Goal: Share content: Share content

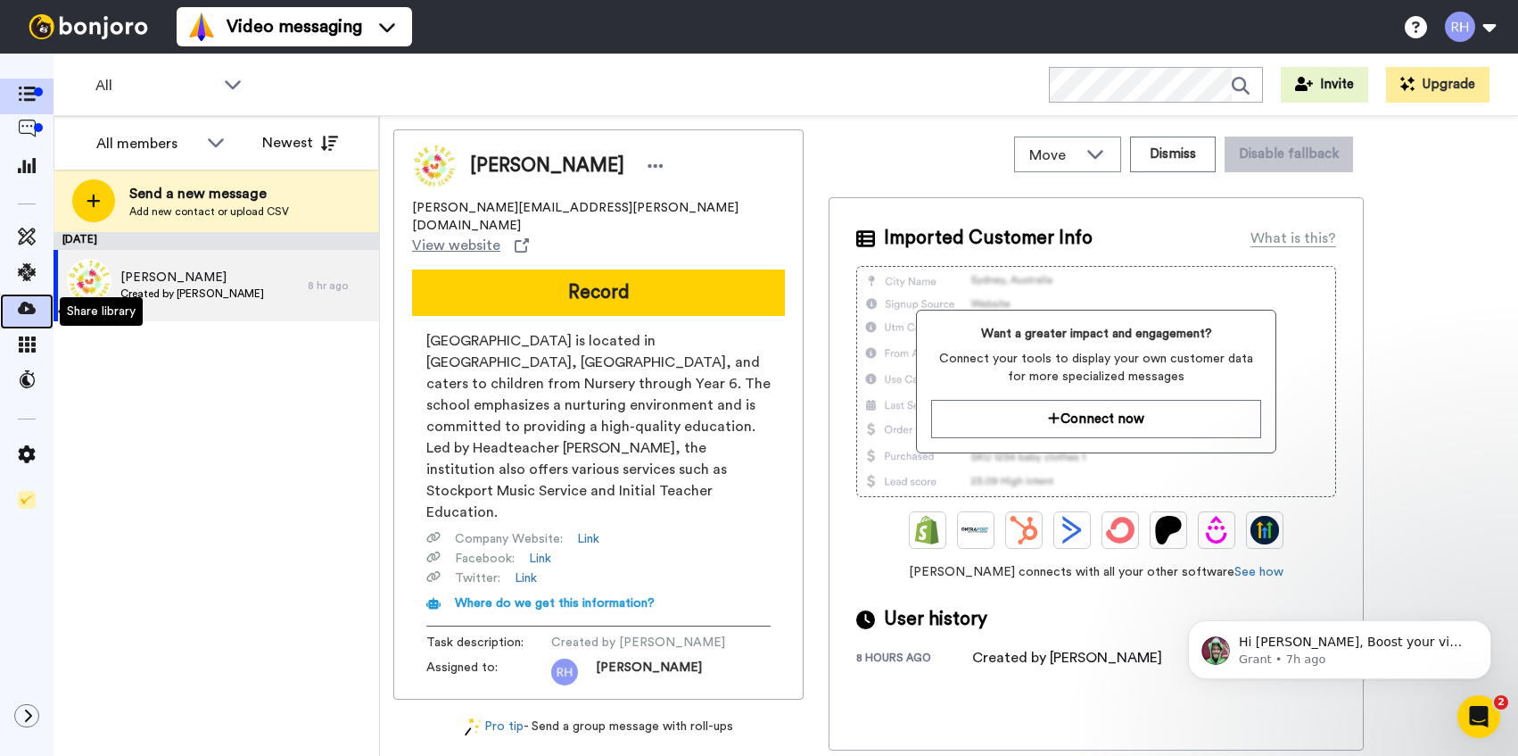
click at [32, 300] on icon at bounding box center [27, 308] width 18 height 18
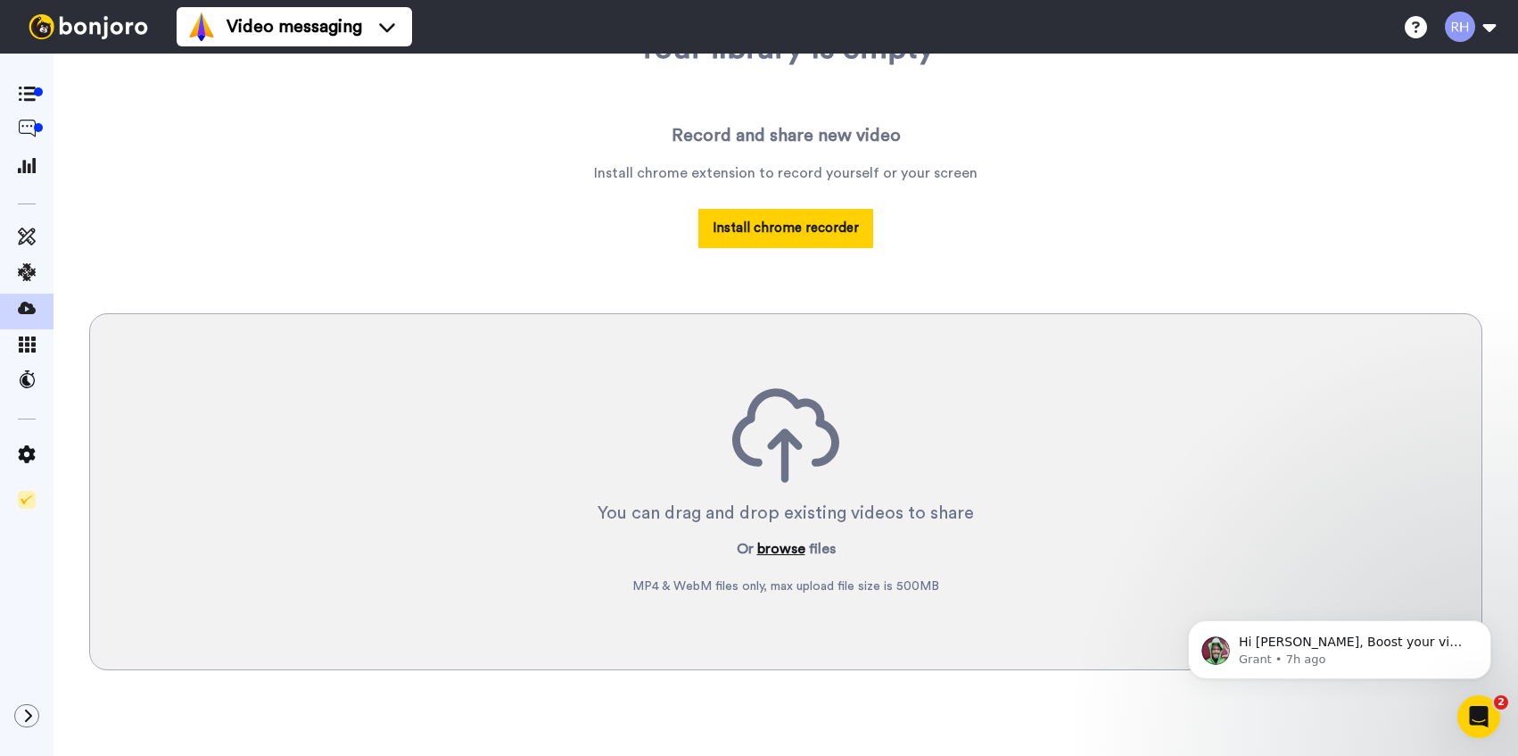
click at [781, 547] on button "browse" at bounding box center [781, 548] width 48 height 21
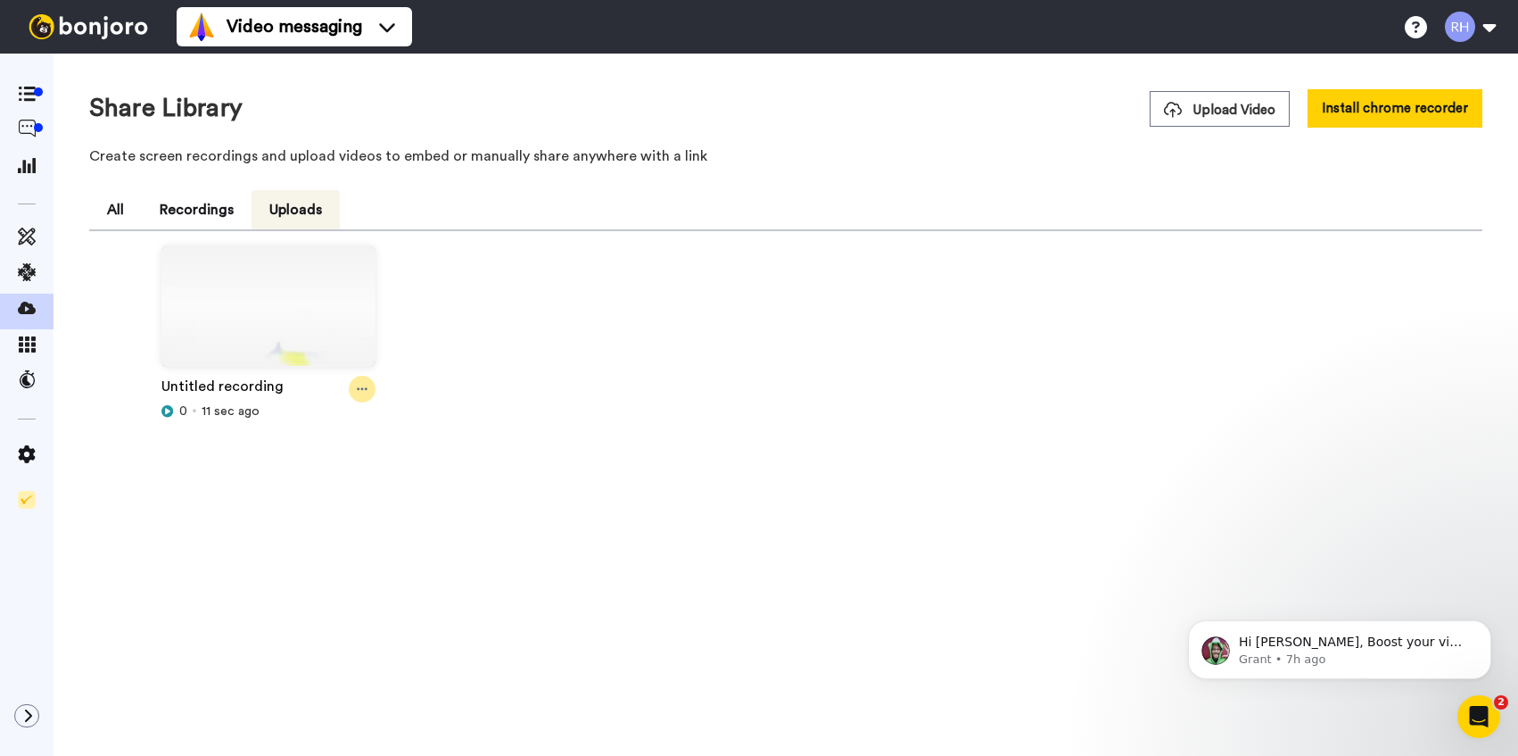
click at [360, 394] on icon at bounding box center [362, 389] width 11 height 12
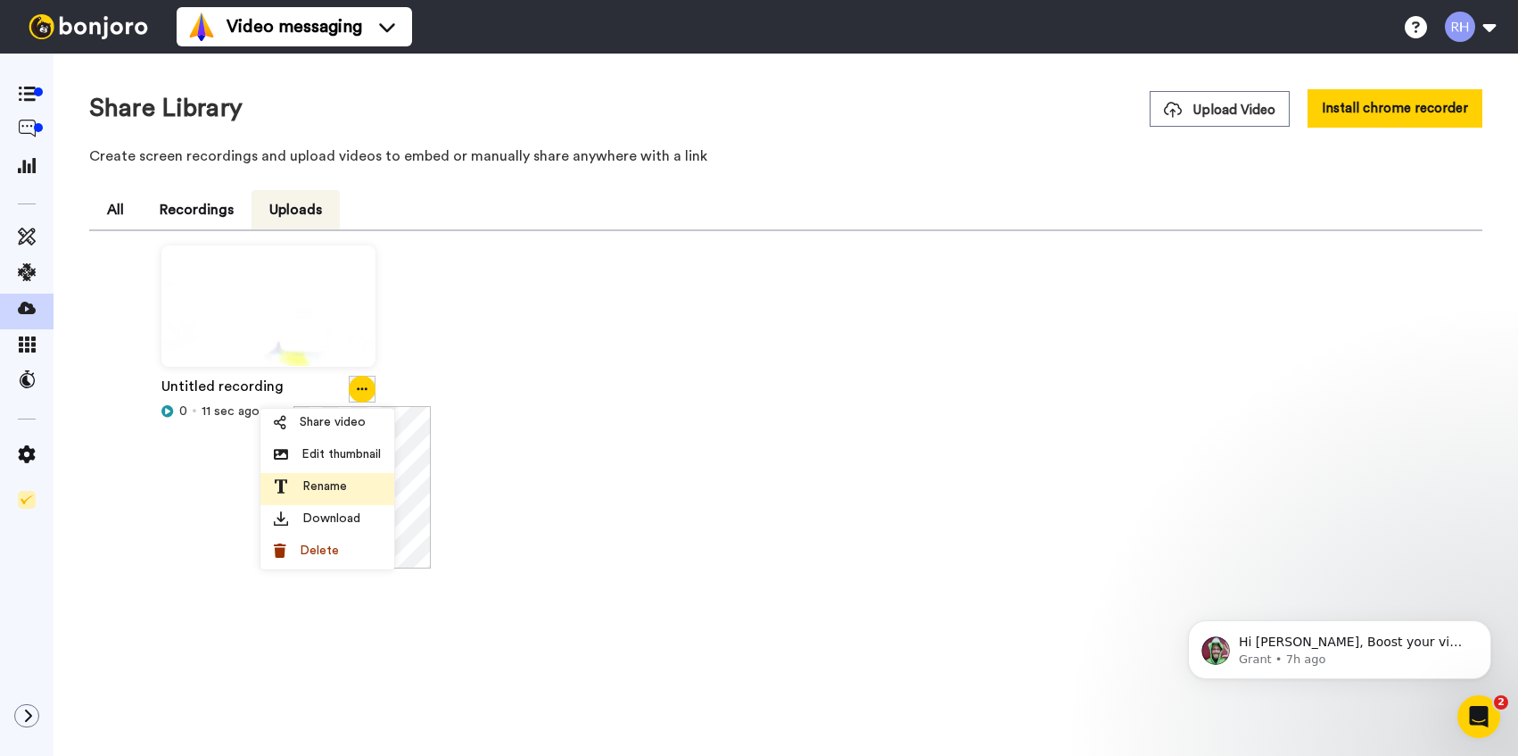
click at [344, 479] on span "Rename" at bounding box center [324, 486] width 45 height 18
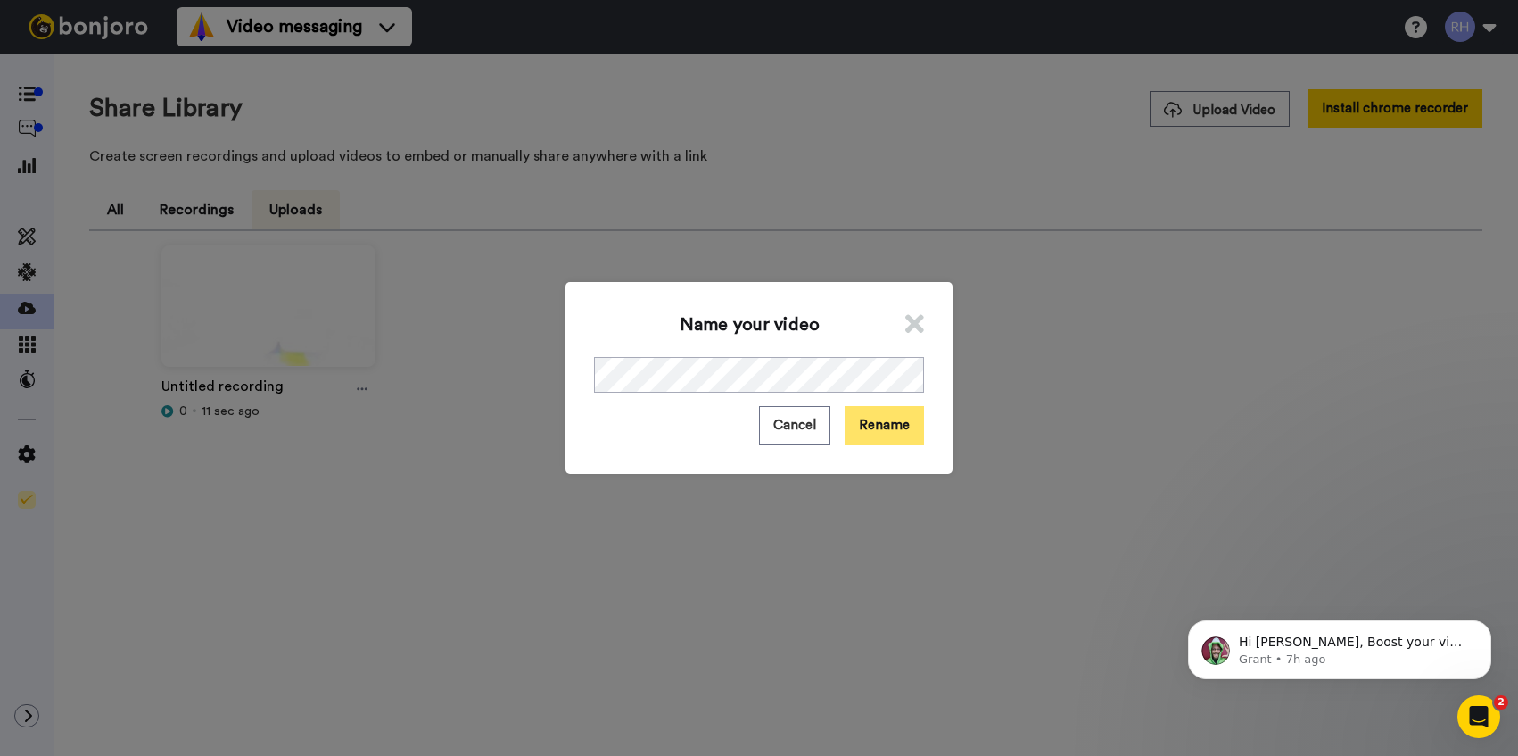
click at [892, 432] on button "Rename" at bounding box center [884, 425] width 79 height 38
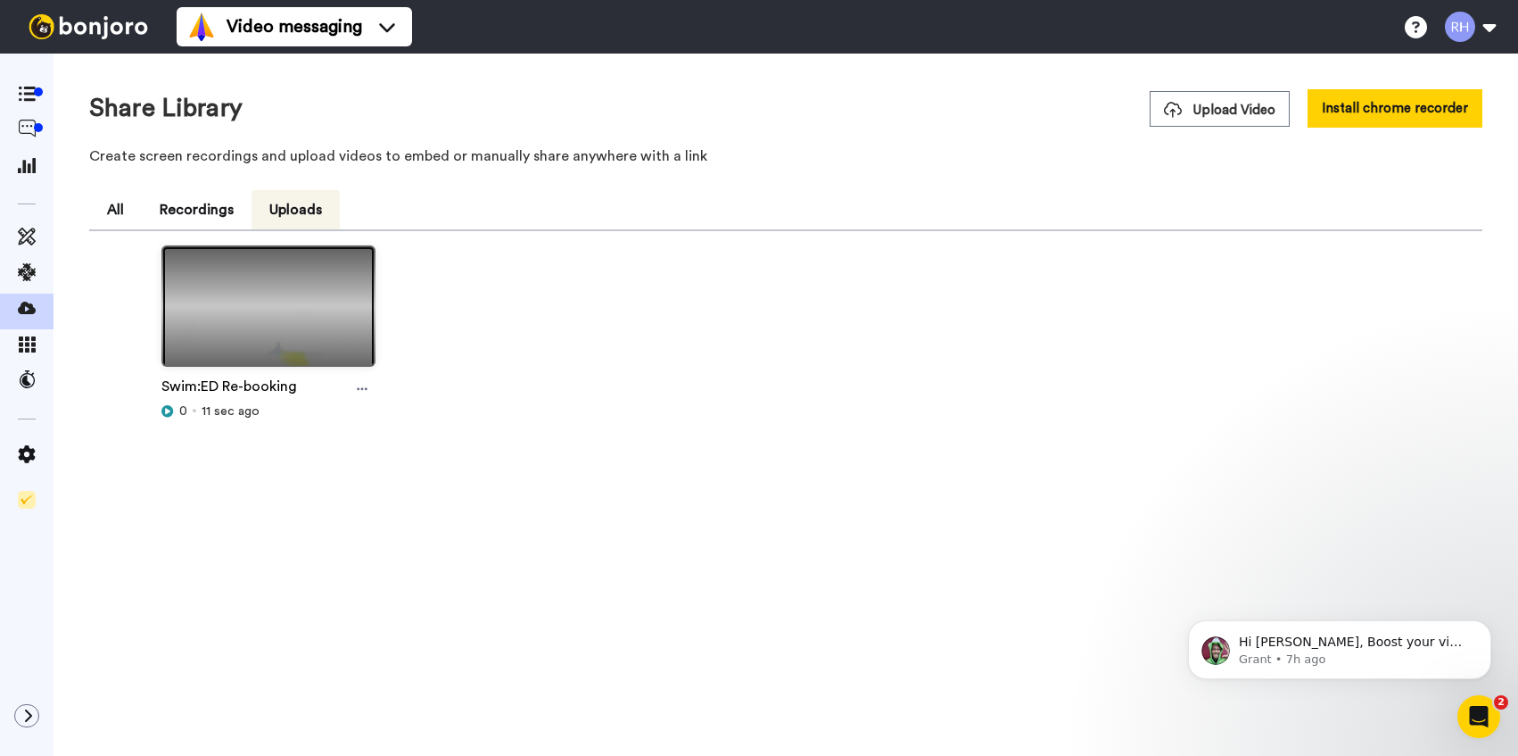
click at [287, 318] on img at bounding box center [268, 313] width 212 height 135
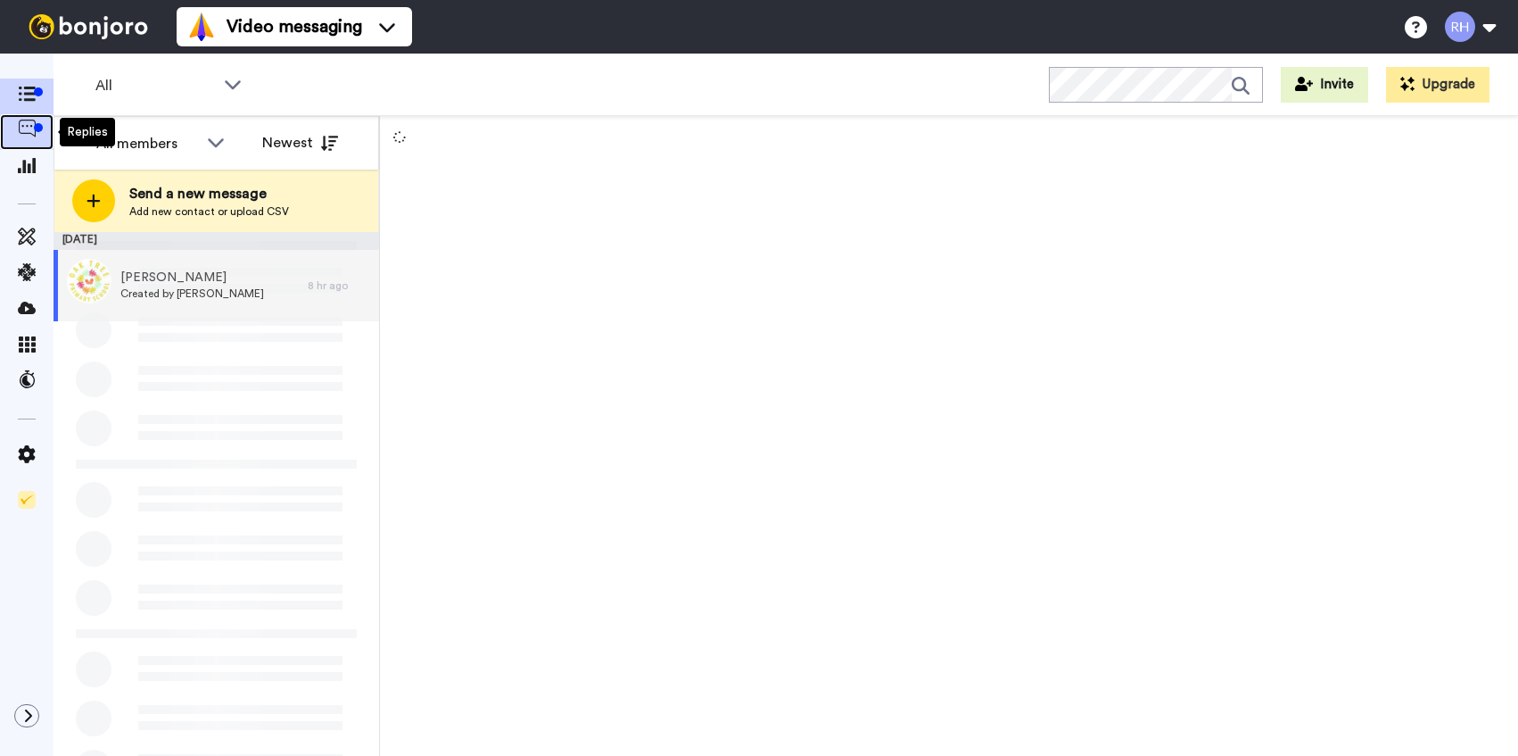
click at [27, 133] on icon at bounding box center [27, 129] width 18 height 18
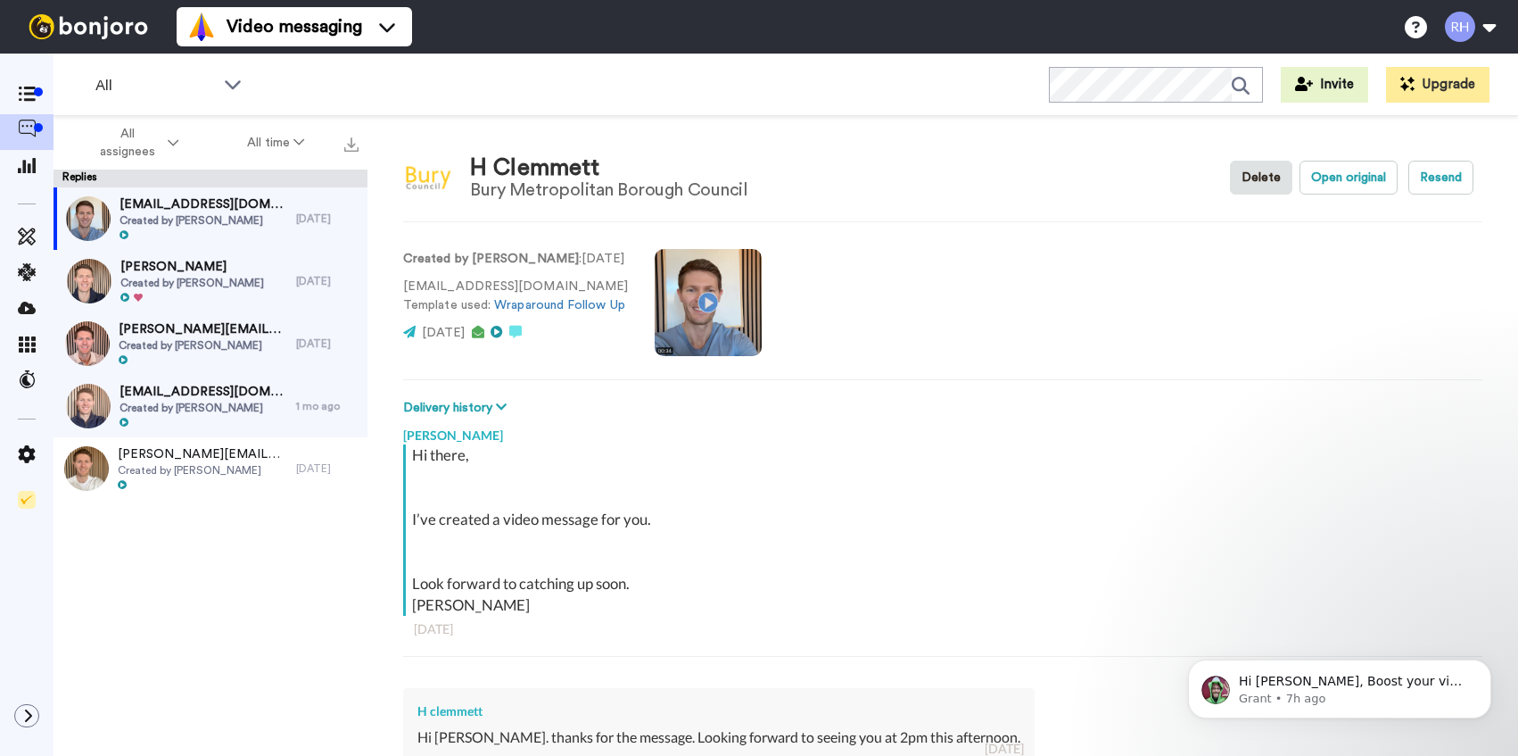
scroll to position [232, 0]
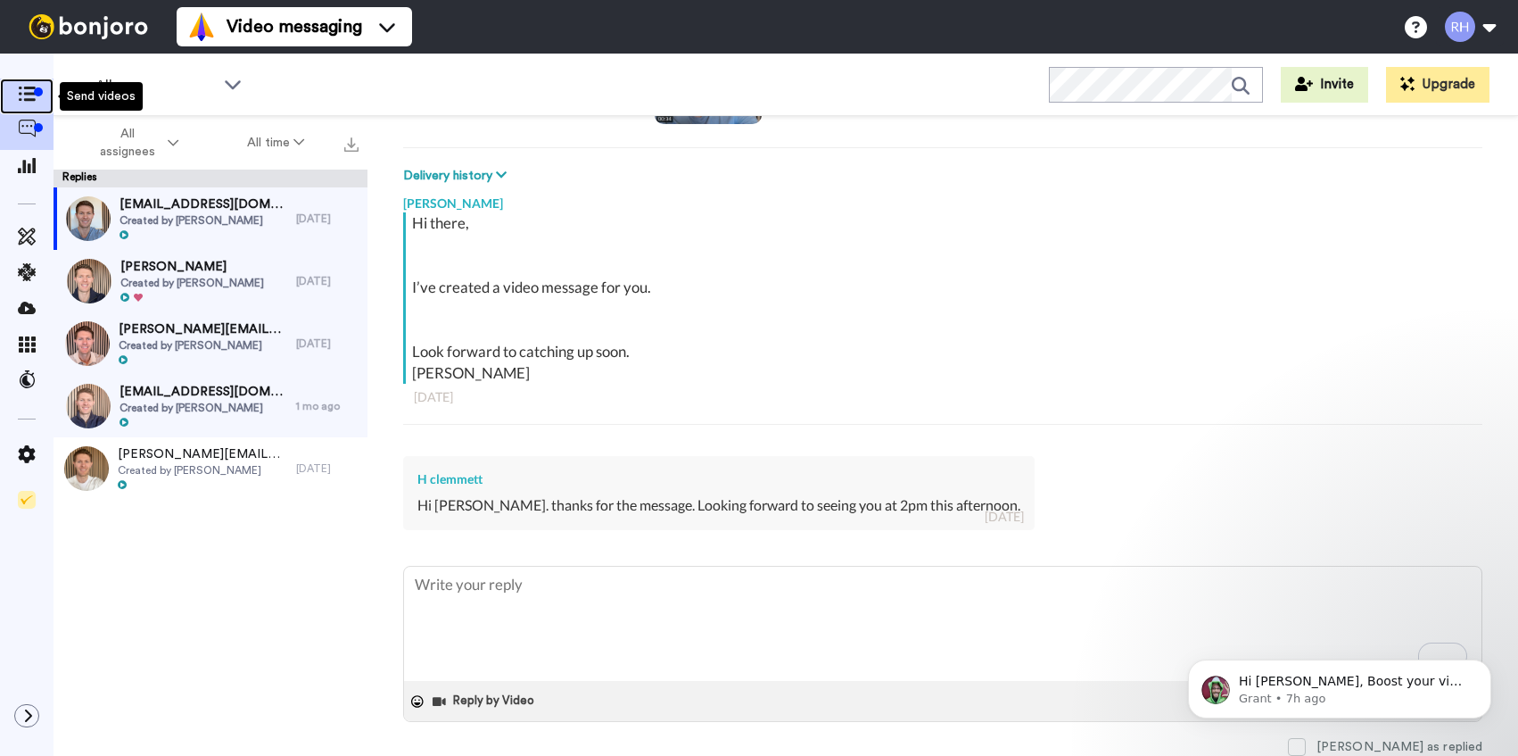
click at [43, 93] on span at bounding box center [27, 96] width 54 height 18
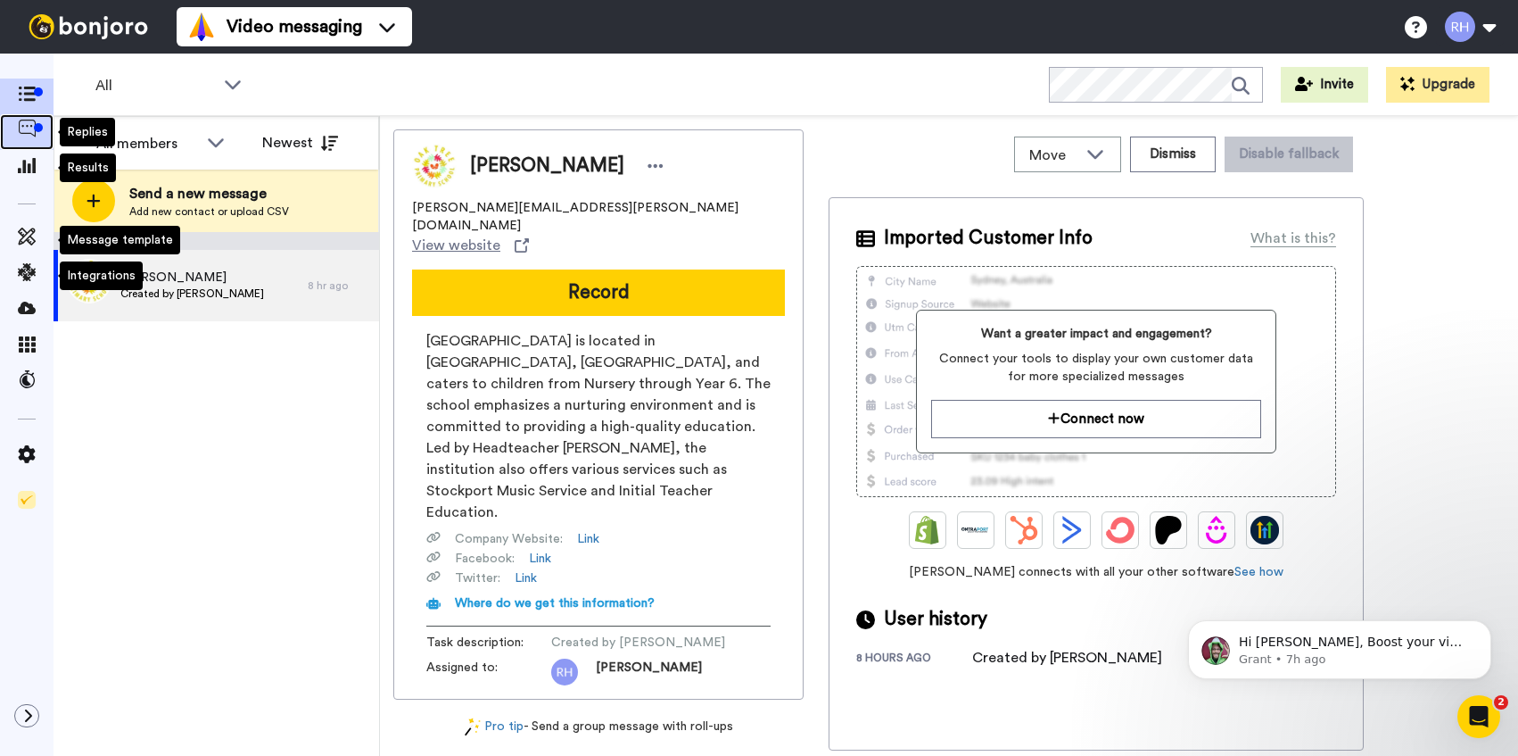
click at [21, 141] on span at bounding box center [27, 132] width 54 height 18
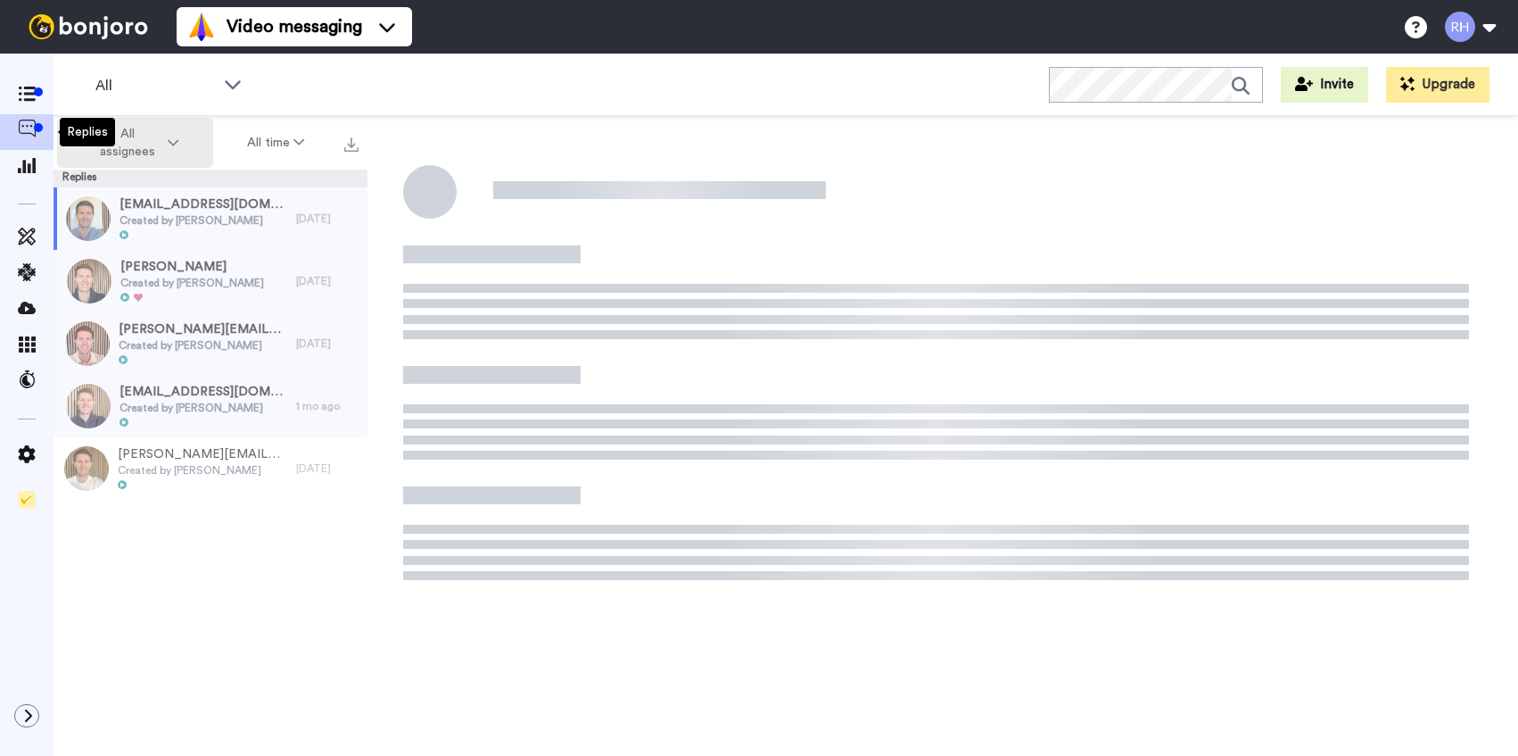
click at [128, 149] on span "All assignees" at bounding box center [128, 143] width 72 height 36
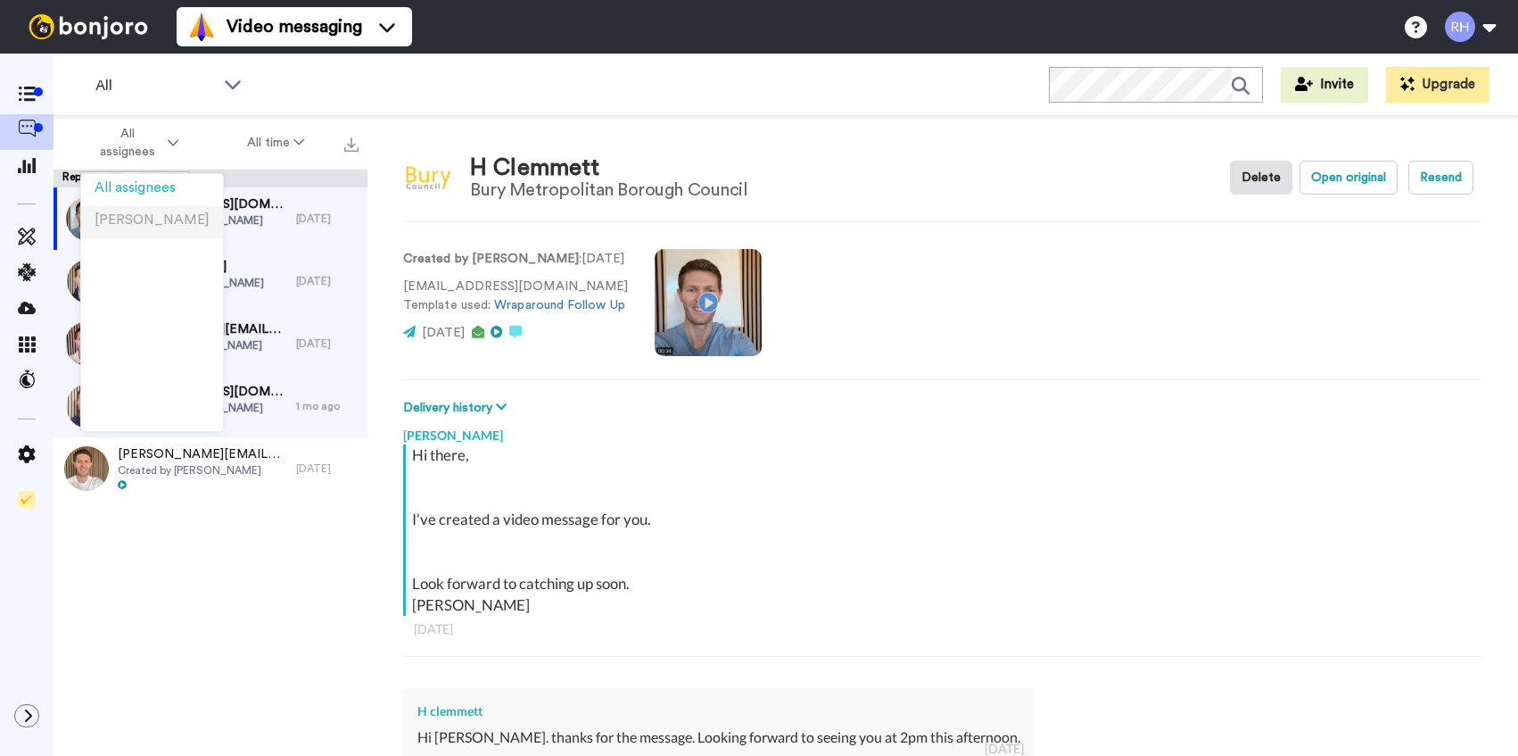
click at [141, 223] on span "[PERSON_NAME]" at bounding box center [152, 219] width 115 height 13
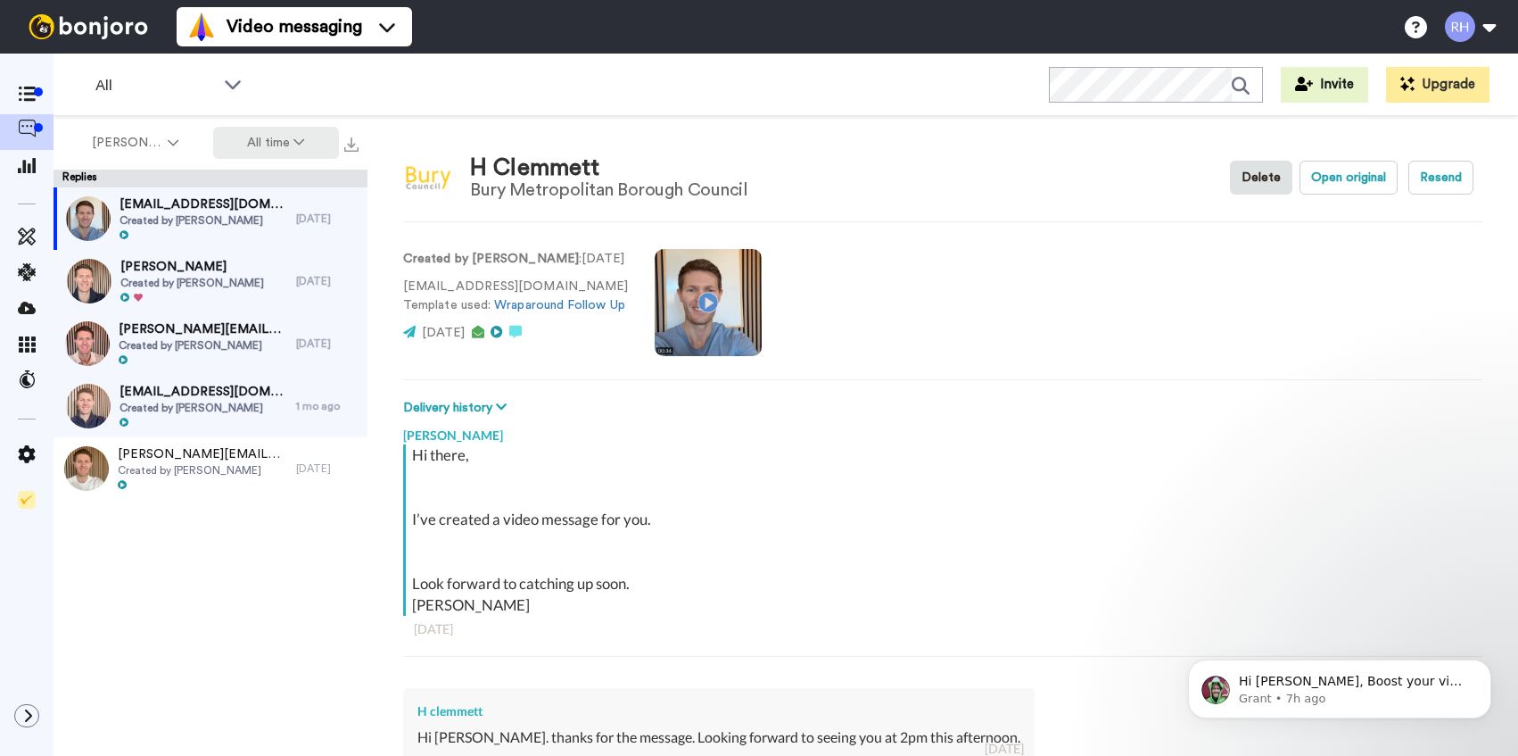
click at [261, 148] on button "All time" at bounding box center [276, 143] width 127 height 32
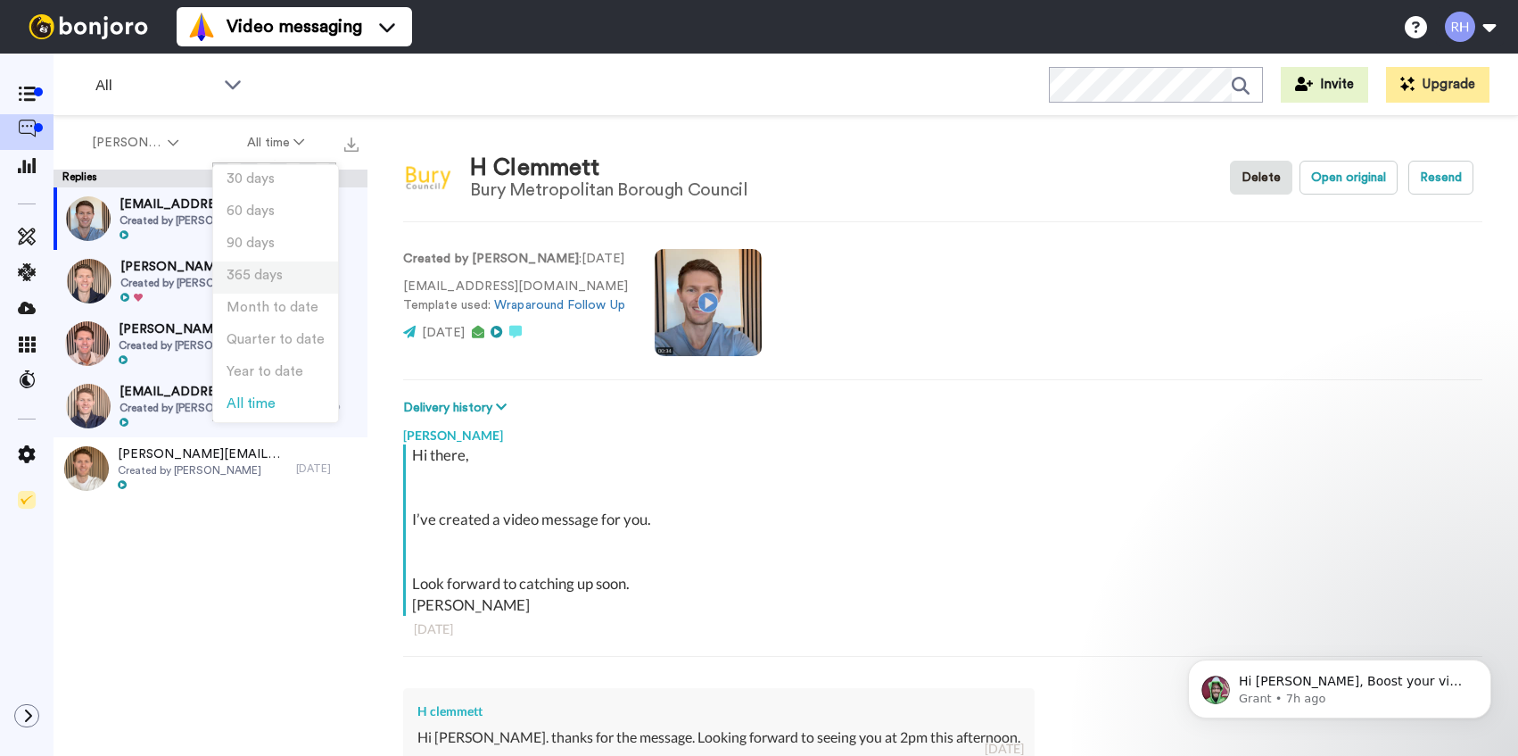
click at [268, 277] on span "365 days" at bounding box center [255, 275] width 56 height 13
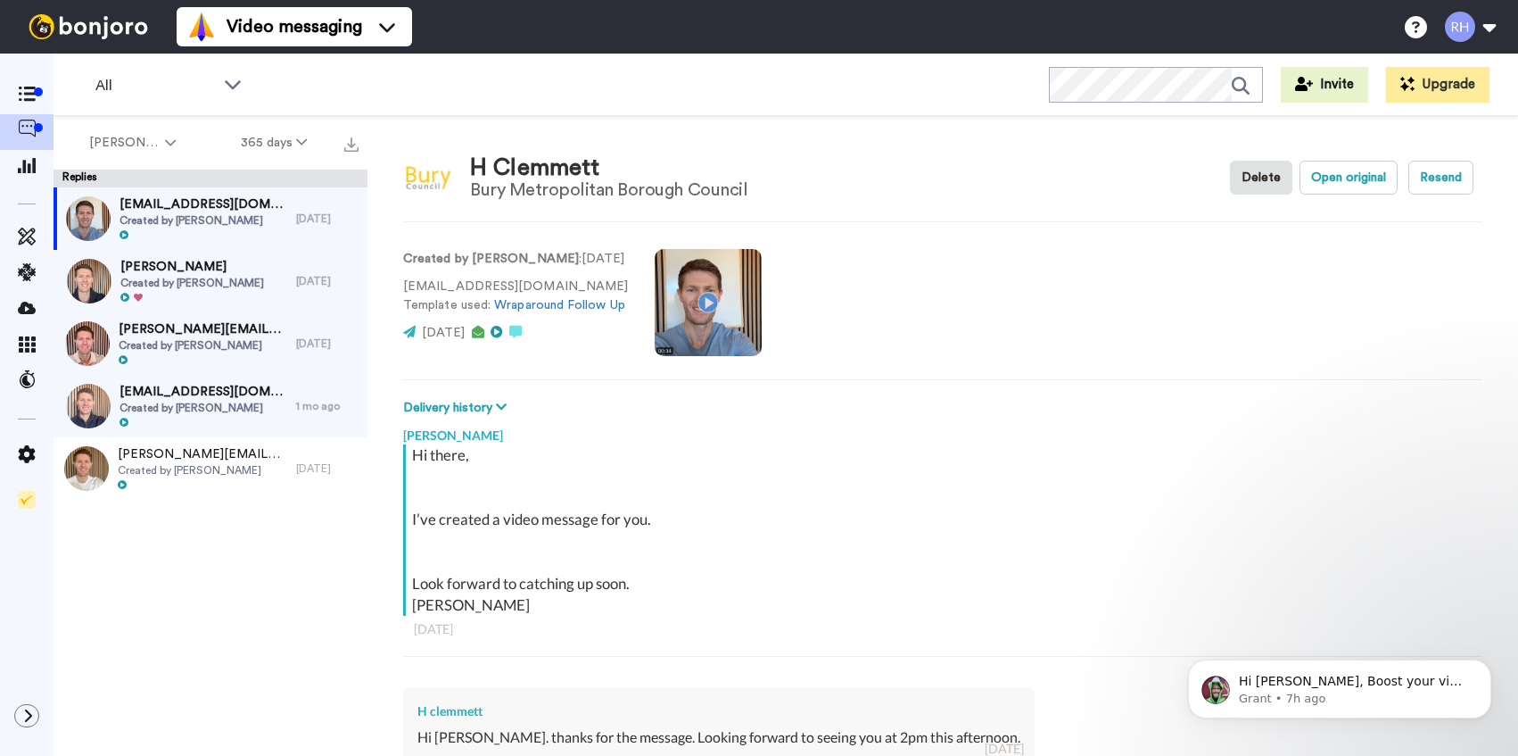
click at [158, 186] on div "Replies" at bounding box center [211, 179] width 314 height 18
type textarea "x"
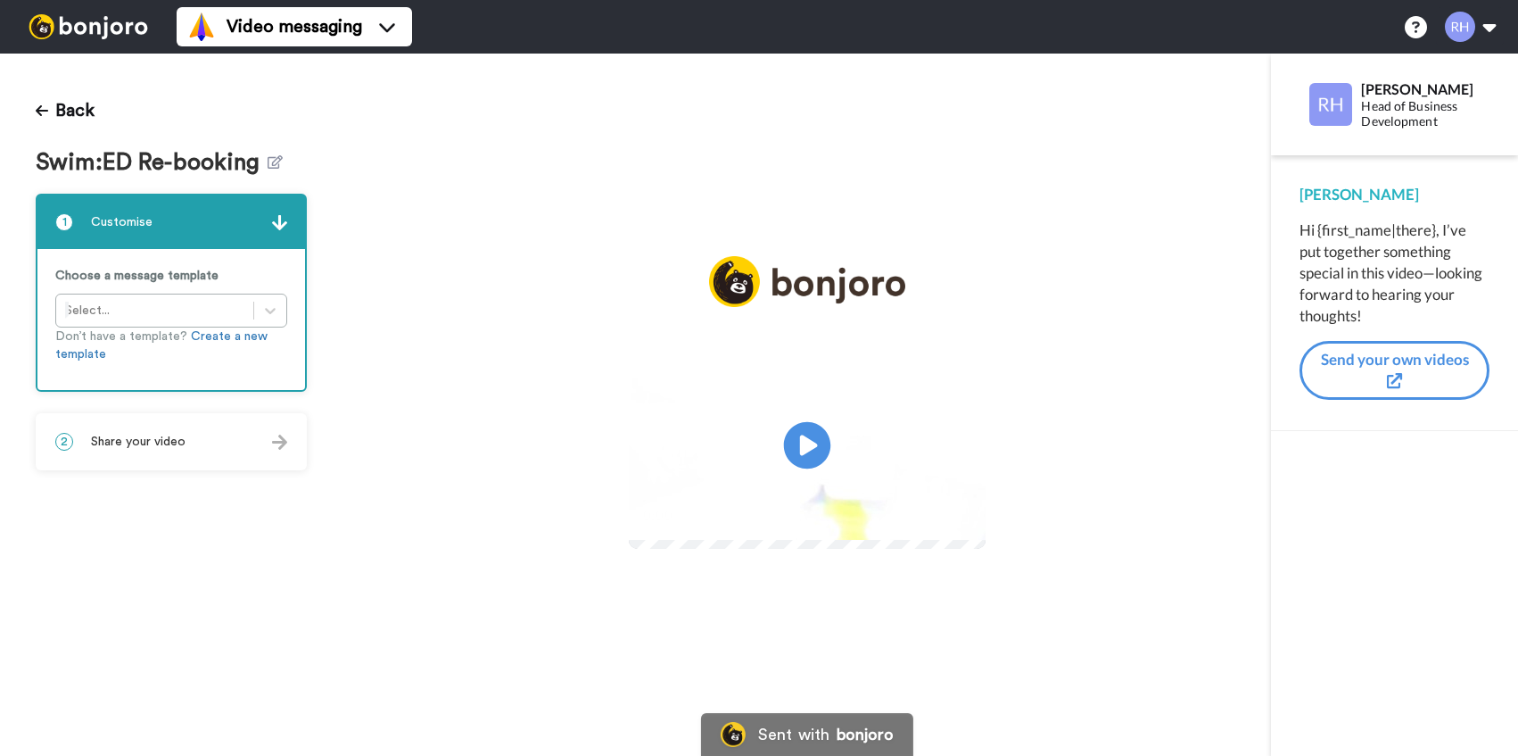
drag, startPoint x: 811, startPoint y: 448, endPoint x: 824, endPoint y: 451, distance: 13.6
click at [811, 448] on icon "Play/Pause" at bounding box center [806, 445] width 47 height 85
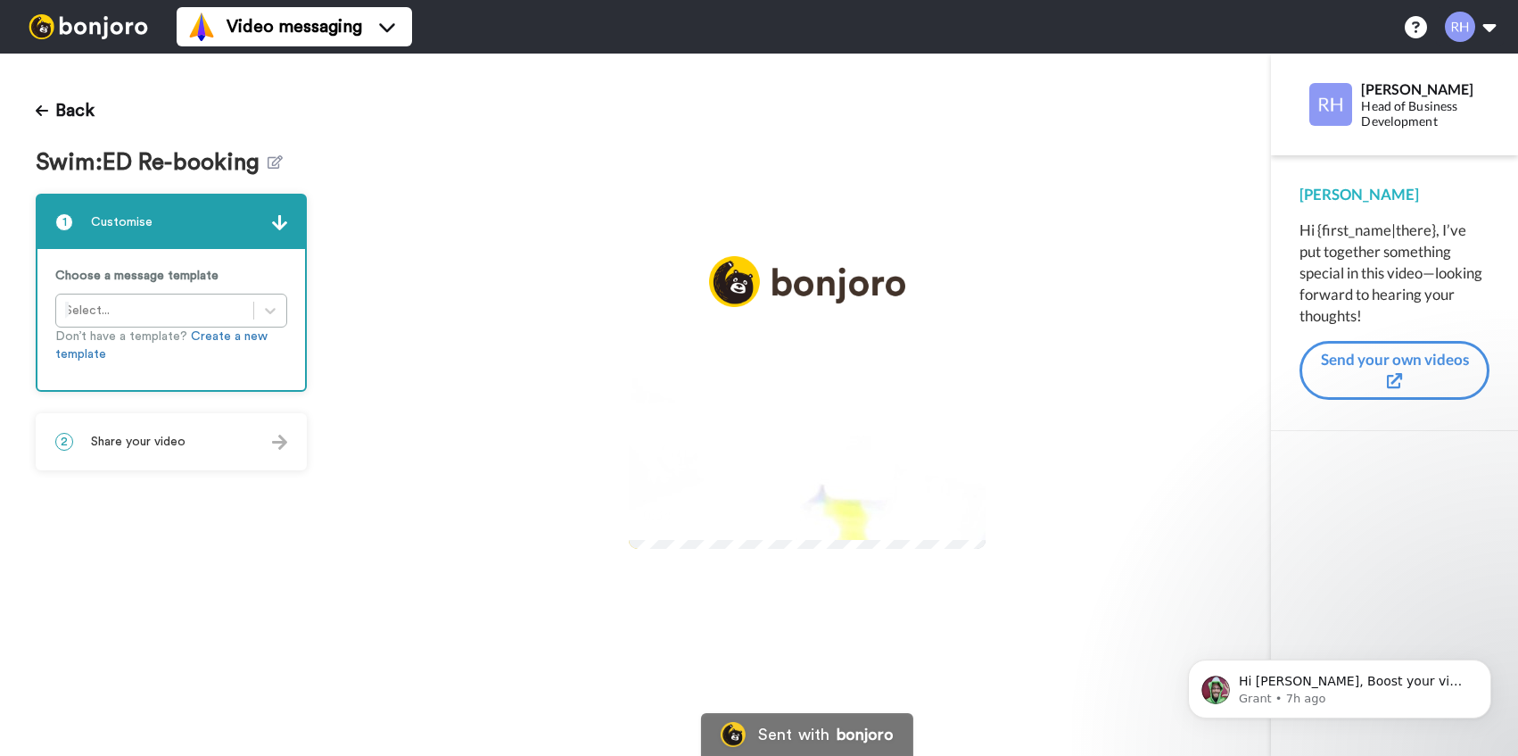
click at [888, 488] on video at bounding box center [807, 443] width 357 height 201
click at [889, 343] on video at bounding box center [807, 443] width 357 height 201
click at [891, 343] on video at bounding box center [807, 443] width 357 height 201
click at [279, 310] on div at bounding box center [270, 310] width 32 height 32
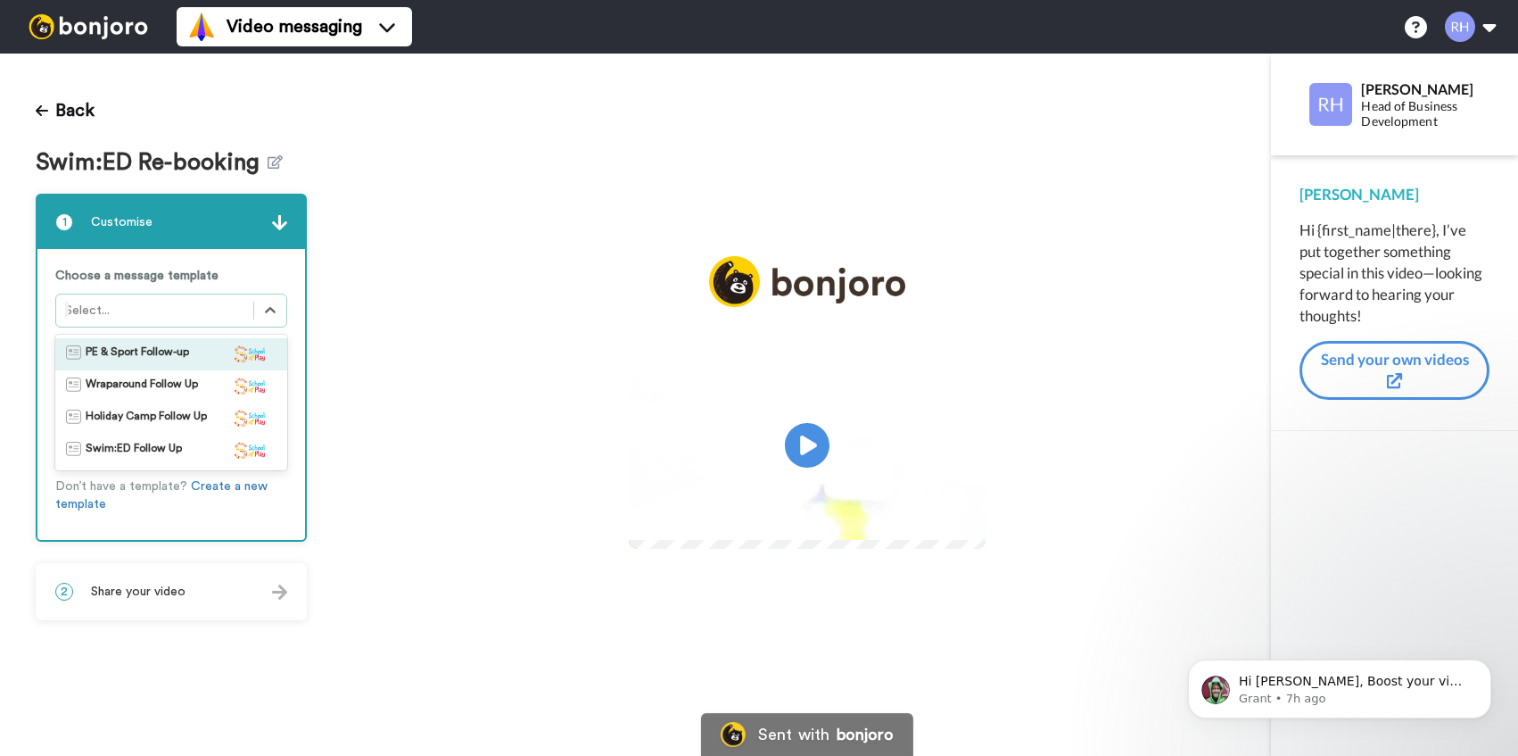
click at [375, 302] on div "Play/Pause 0:35 / 0:37" at bounding box center [807, 415] width 929 height 319
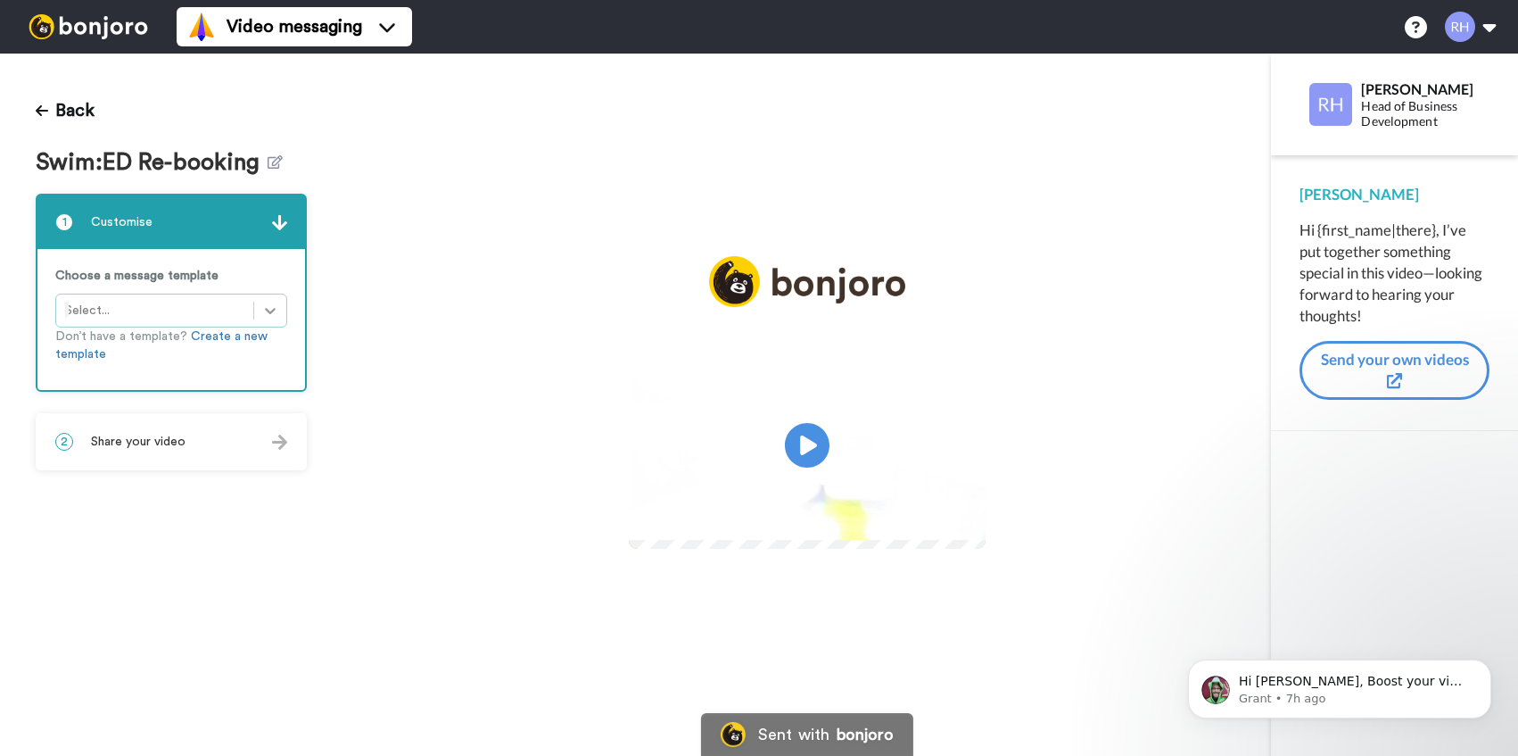
click at [264, 310] on icon at bounding box center [270, 311] width 18 height 18
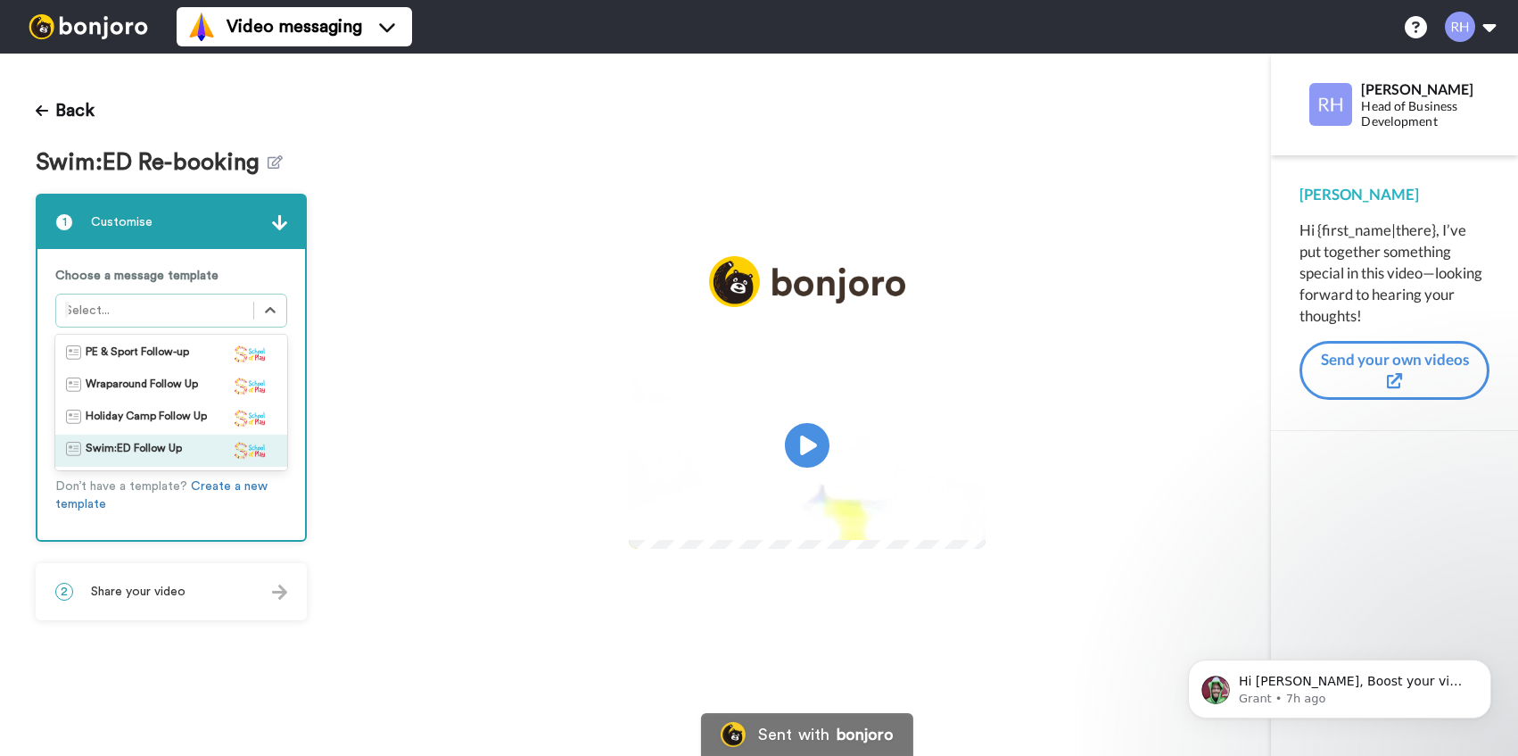
click at [159, 449] on span "Swim:ED Follow Up" at bounding box center [134, 451] width 96 height 18
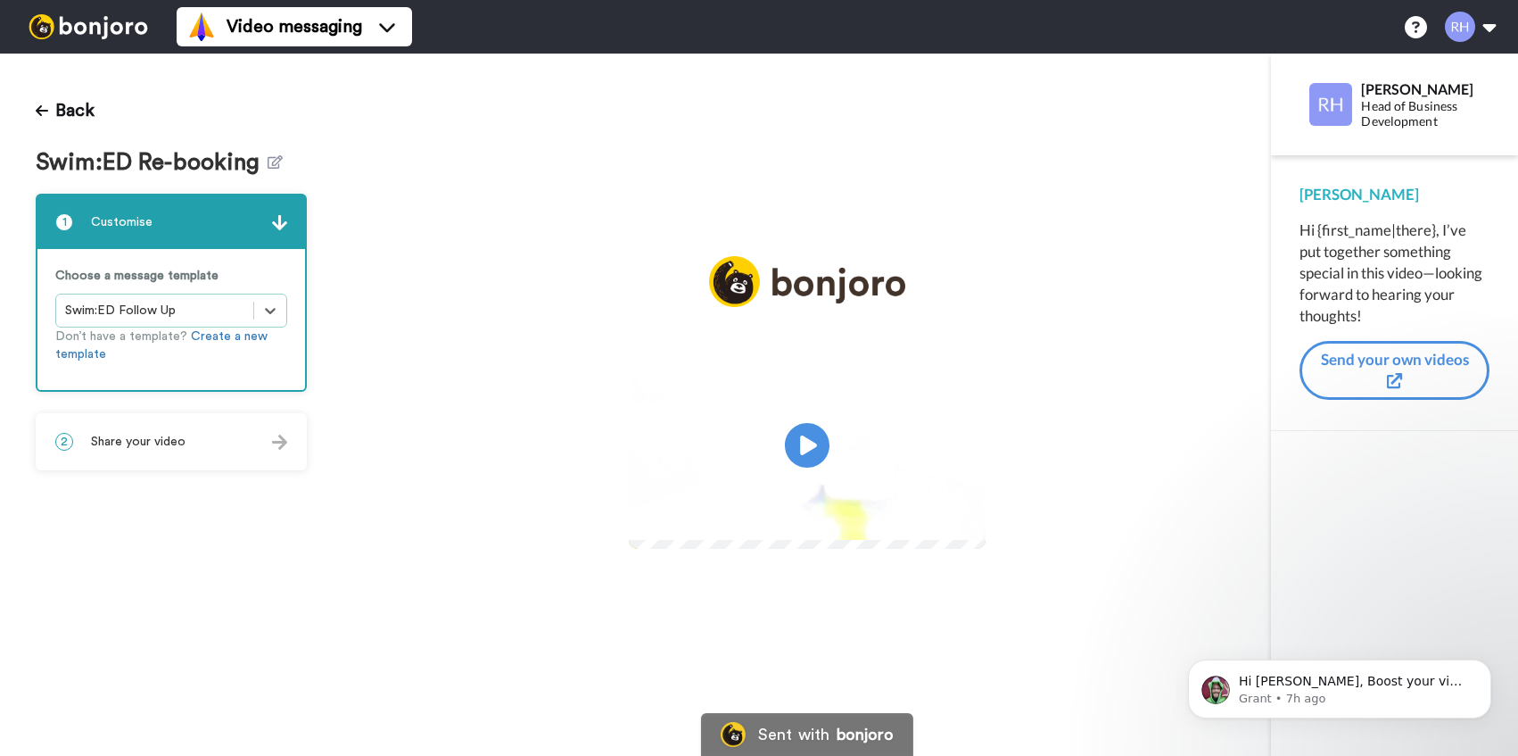
click at [277, 450] on img at bounding box center [279, 441] width 15 height 15
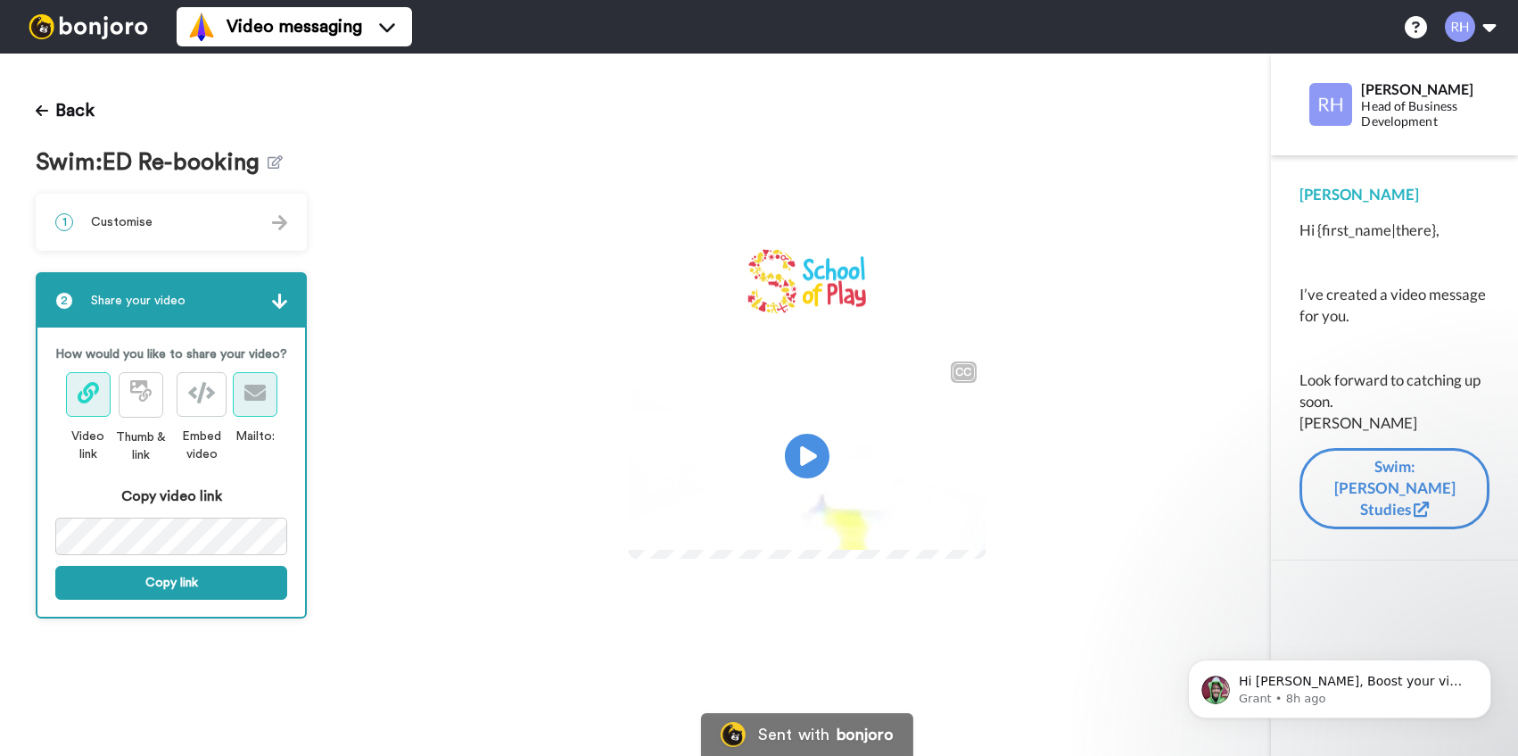
click at [241, 384] on button at bounding box center [255, 394] width 45 height 45
click at [87, 392] on icon at bounding box center [88, 392] width 21 height 21
click at [213, 392] on icon at bounding box center [201, 392] width 27 height 21
click at [134, 413] on button at bounding box center [141, 394] width 45 height 45
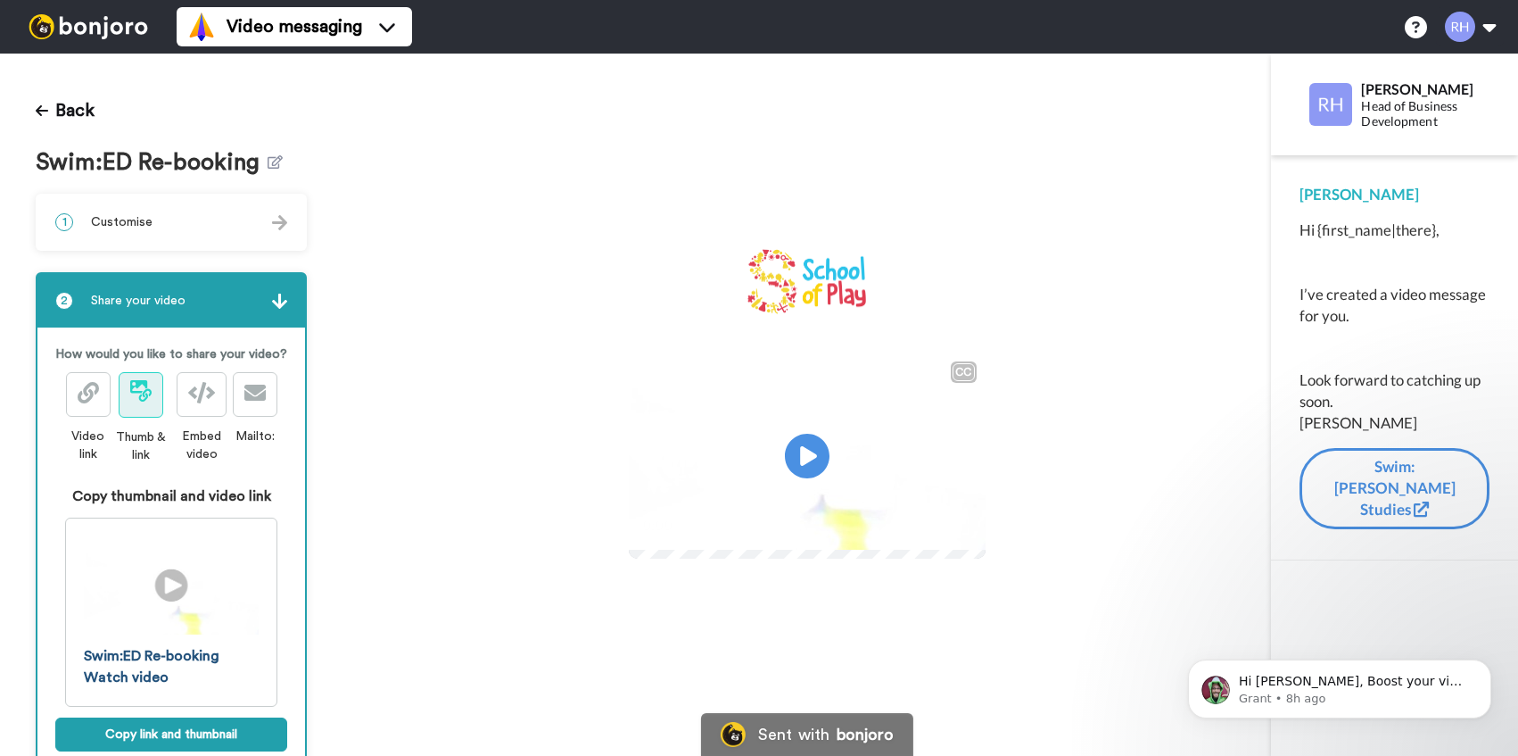
scroll to position [50, 0]
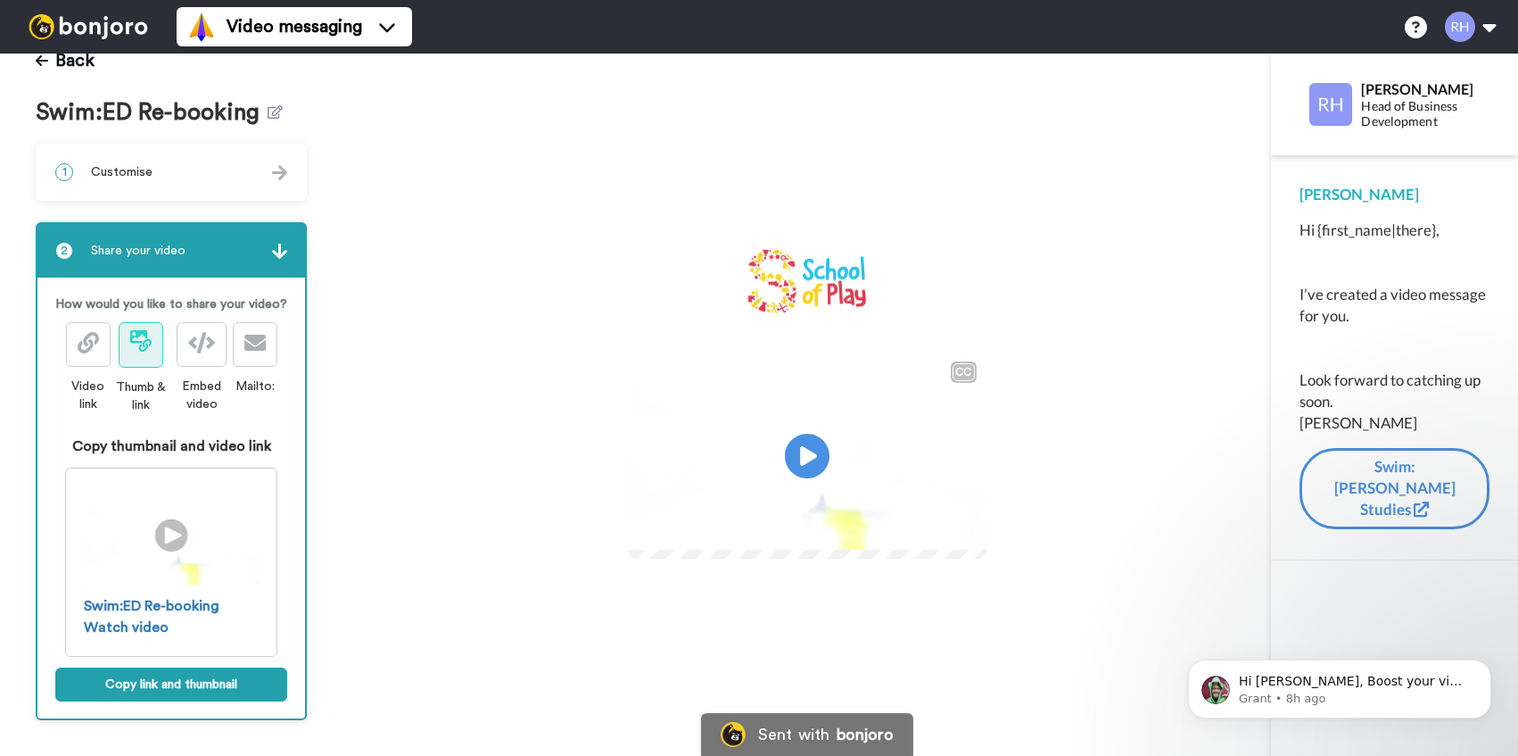
drag, startPoint x: 215, startPoint y: 683, endPoint x: 228, endPoint y: 654, distance: 32.3
click at [215, 683] on button "Copy link and thumbnail" at bounding box center [171, 684] width 232 height 34
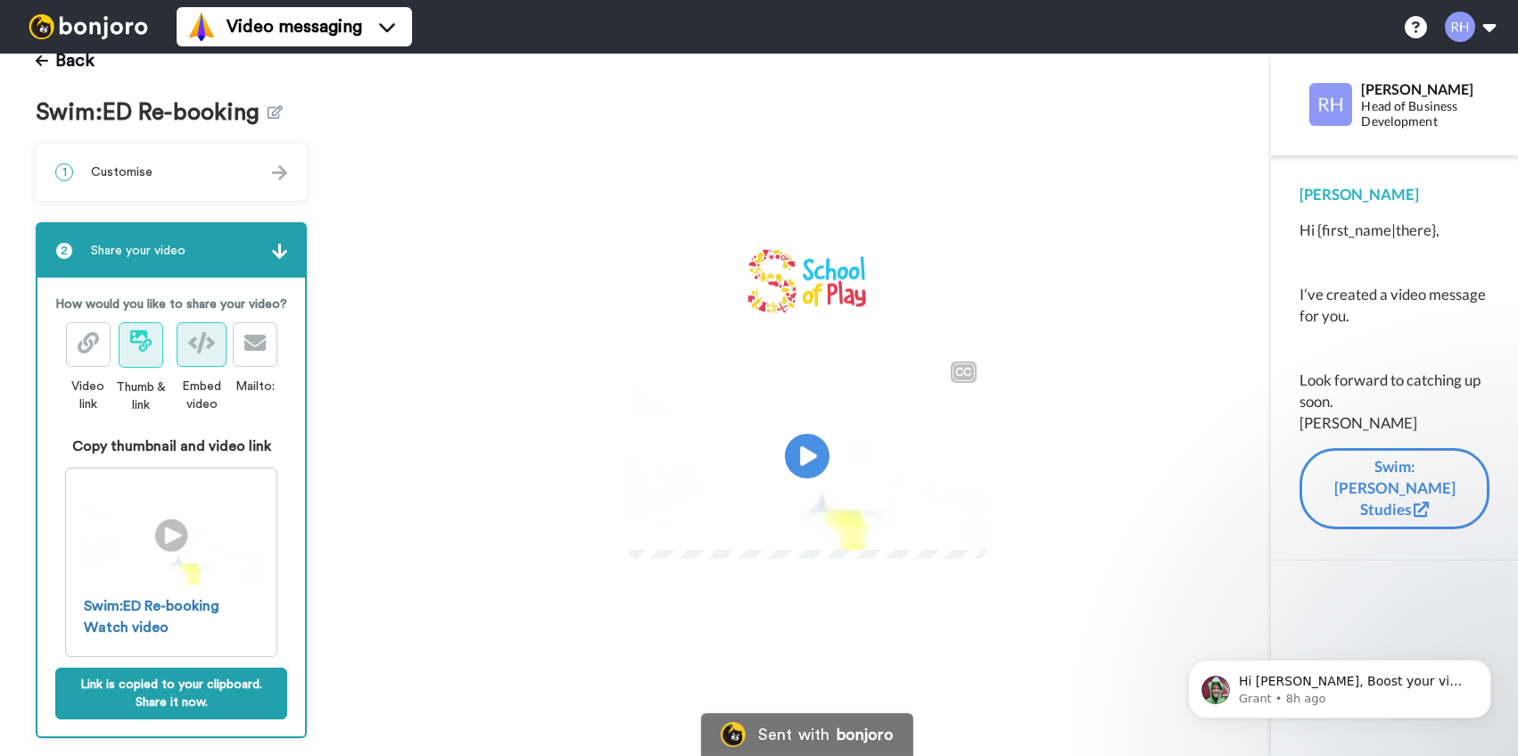
click at [198, 352] on icon at bounding box center [201, 342] width 27 height 21
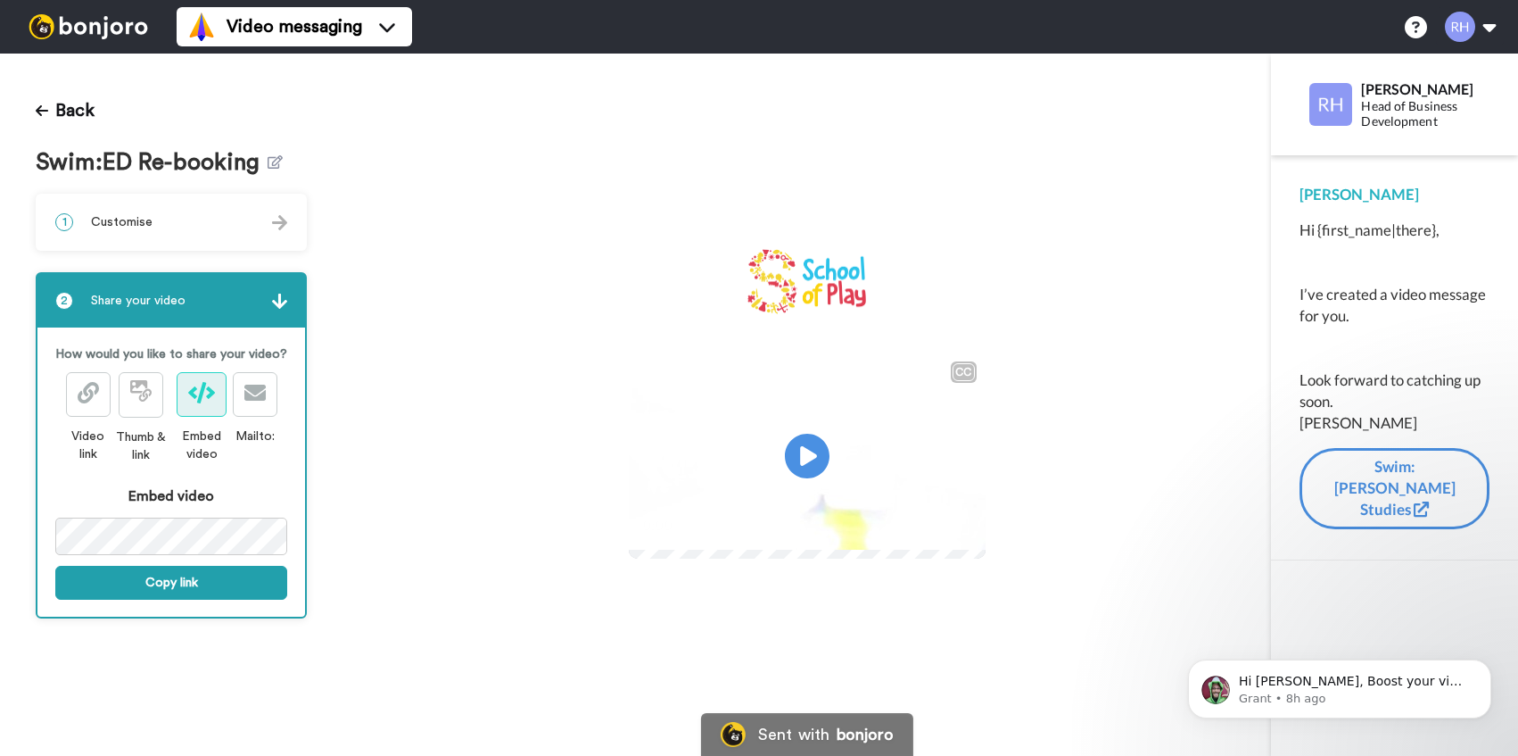
scroll to position [0, 0]
click at [256, 404] on span at bounding box center [254, 394] width 21 height 21
click at [43, 110] on icon at bounding box center [42, 110] width 12 height 14
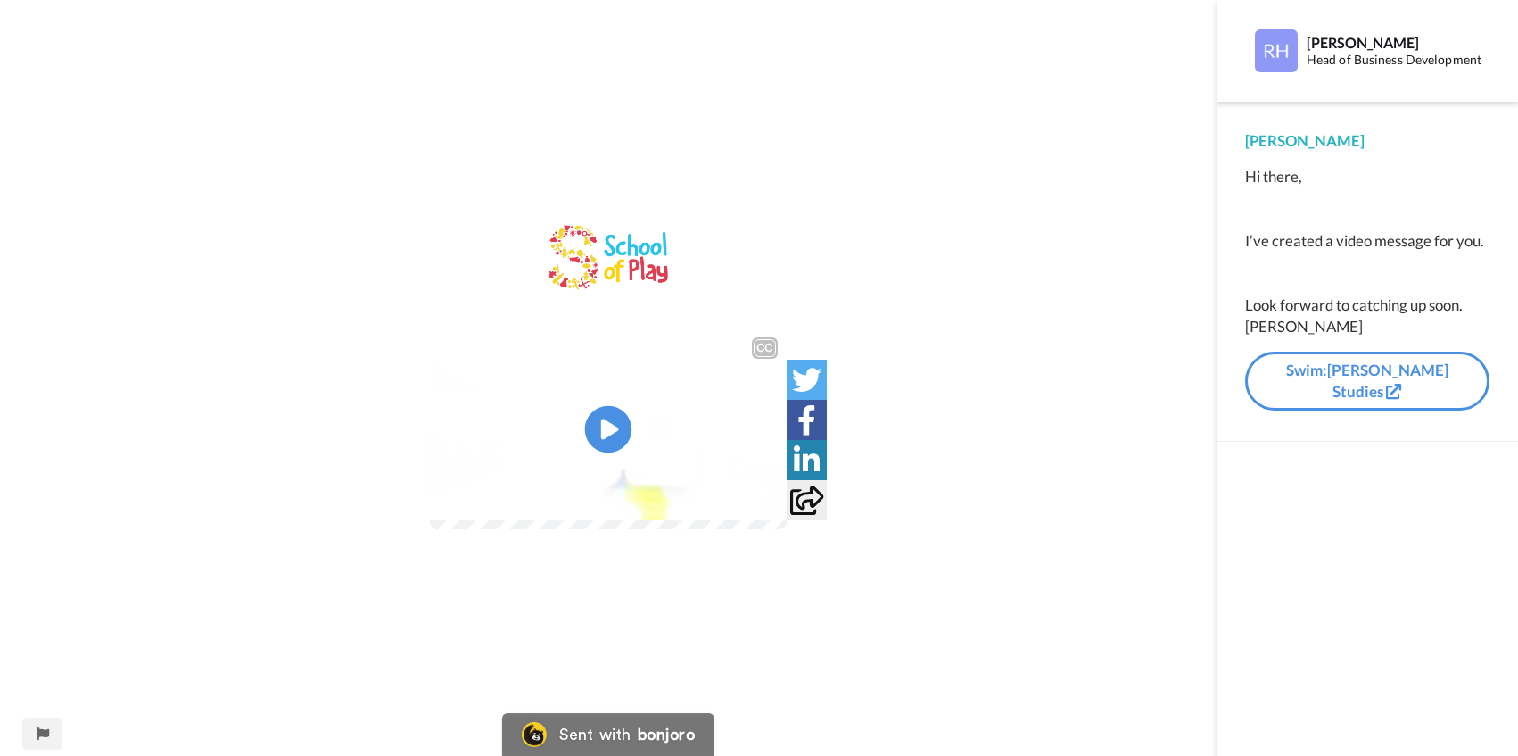
click at [593, 424] on icon at bounding box center [608, 429] width 47 height 47
click at [714, 362] on video at bounding box center [608, 428] width 357 height 201
click at [644, 385] on video at bounding box center [608, 428] width 357 height 201
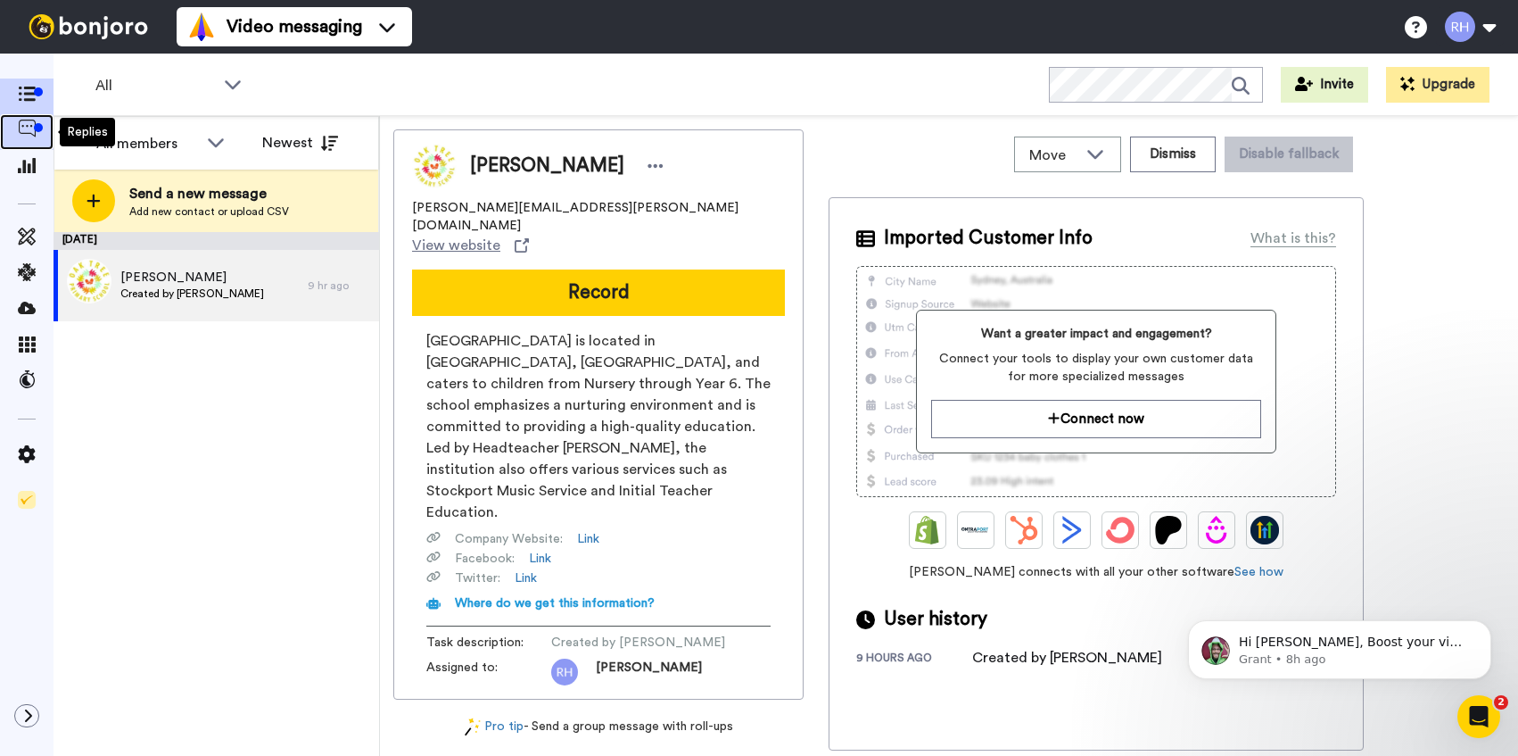
click at [29, 126] on icon at bounding box center [27, 129] width 18 height 18
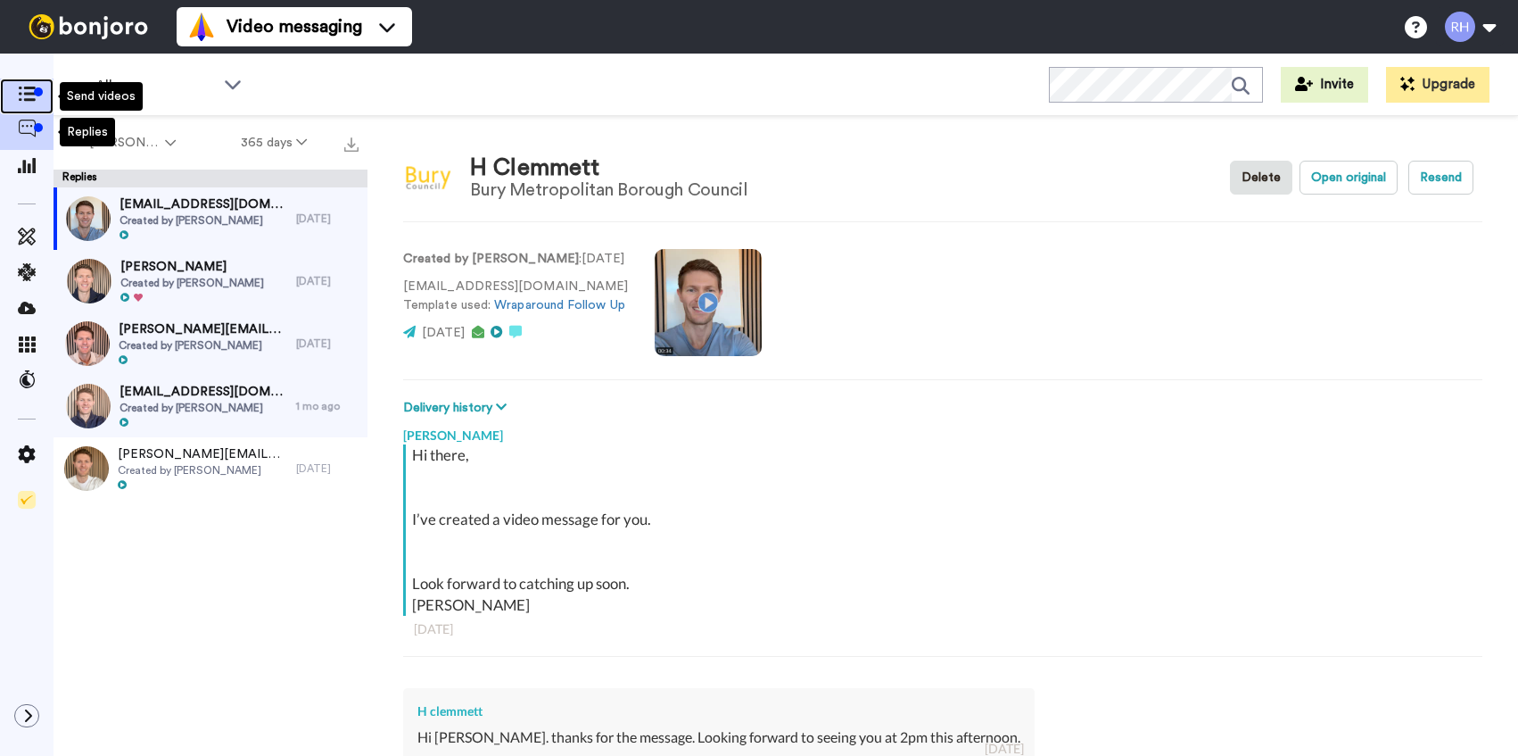
click at [30, 105] on span at bounding box center [27, 96] width 54 height 18
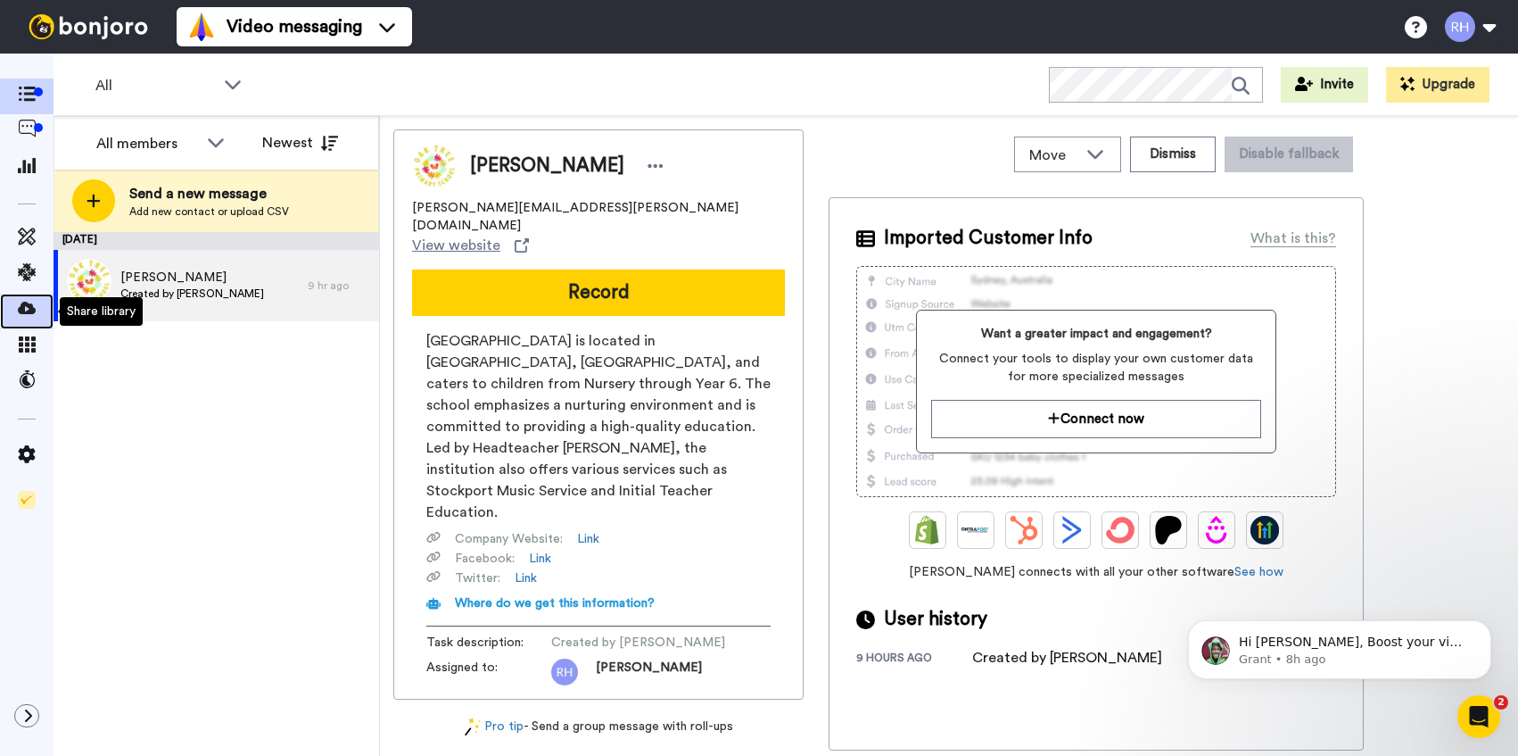
click at [29, 303] on icon at bounding box center [27, 308] width 18 height 18
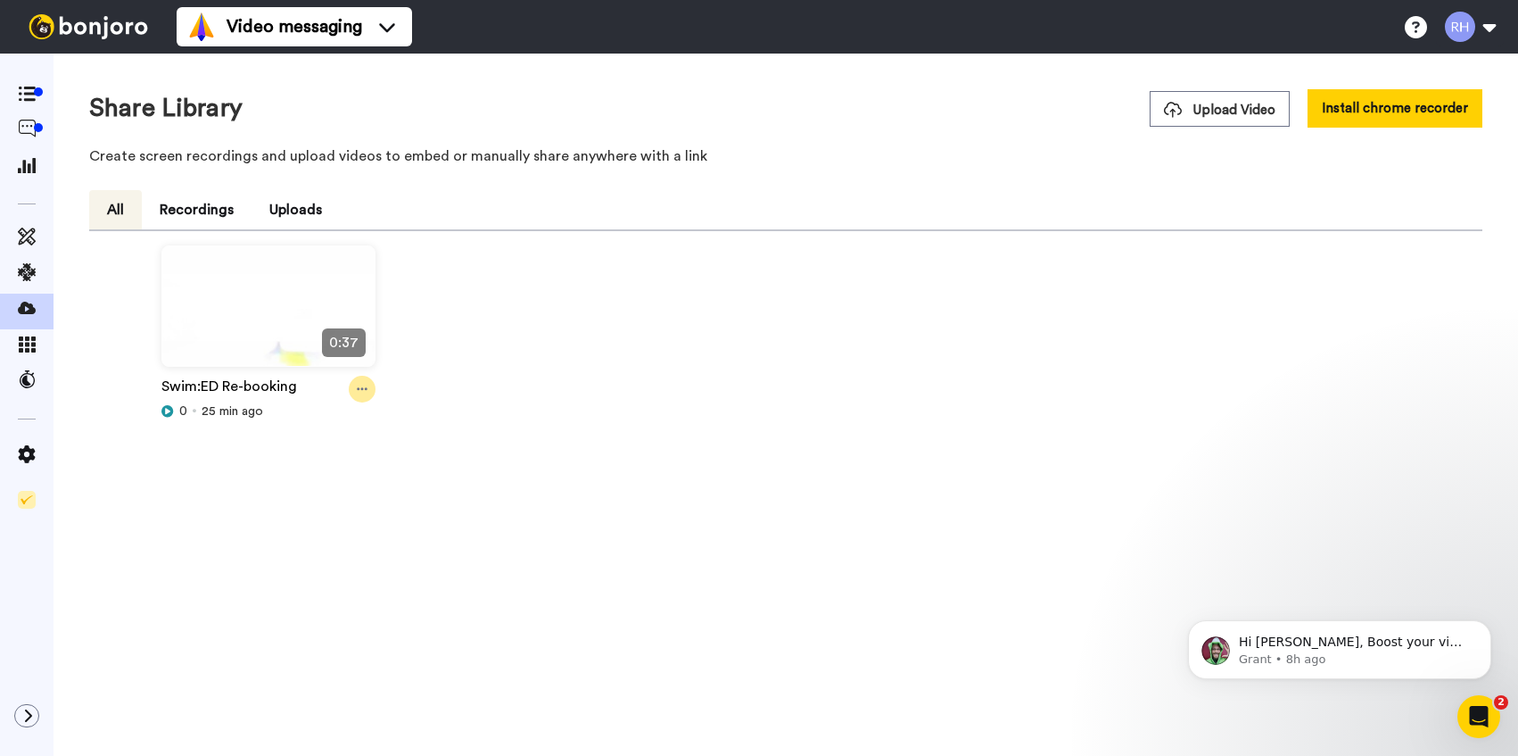
click at [362, 392] on icon at bounding box center [362, 389] width 11 height 12
drag, startPoint x: 542, startPoint y: 334, endPoint x: 739, endPoint y: 6, distance: 381.7
click at [543, 332] on div "0:37 Swim:ED Re-booking 0 25 min ago" at bounding box center [785, 362] width 1379 height 234
click at [371, 385] on div at bounding box center [362, 389] width 27 height 27
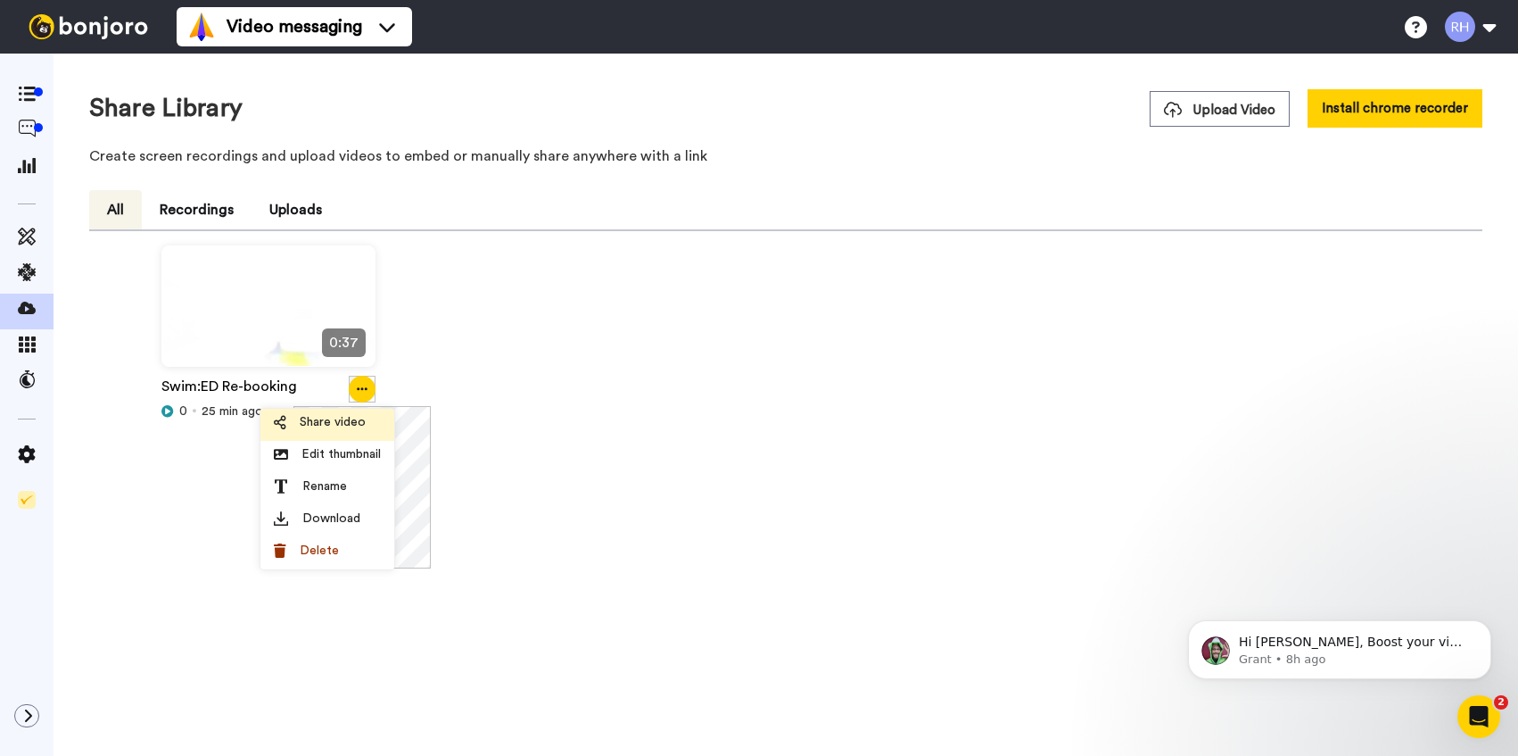
click at [363, 419] on span "Share video" at bounding box center [333, 422] width 66 height 18
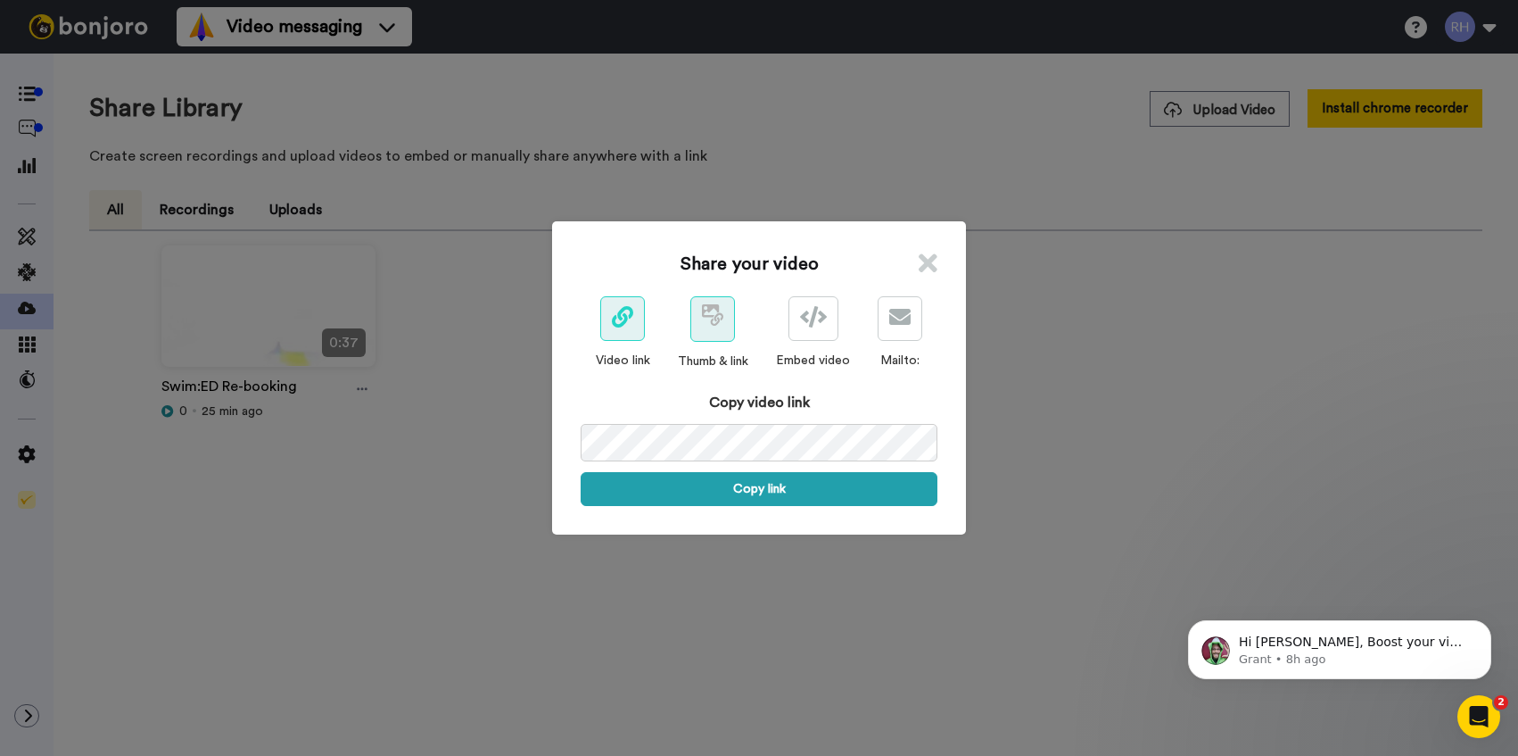
click at [730, 335] on button at bounding box center [713, 318] width 45 height 45
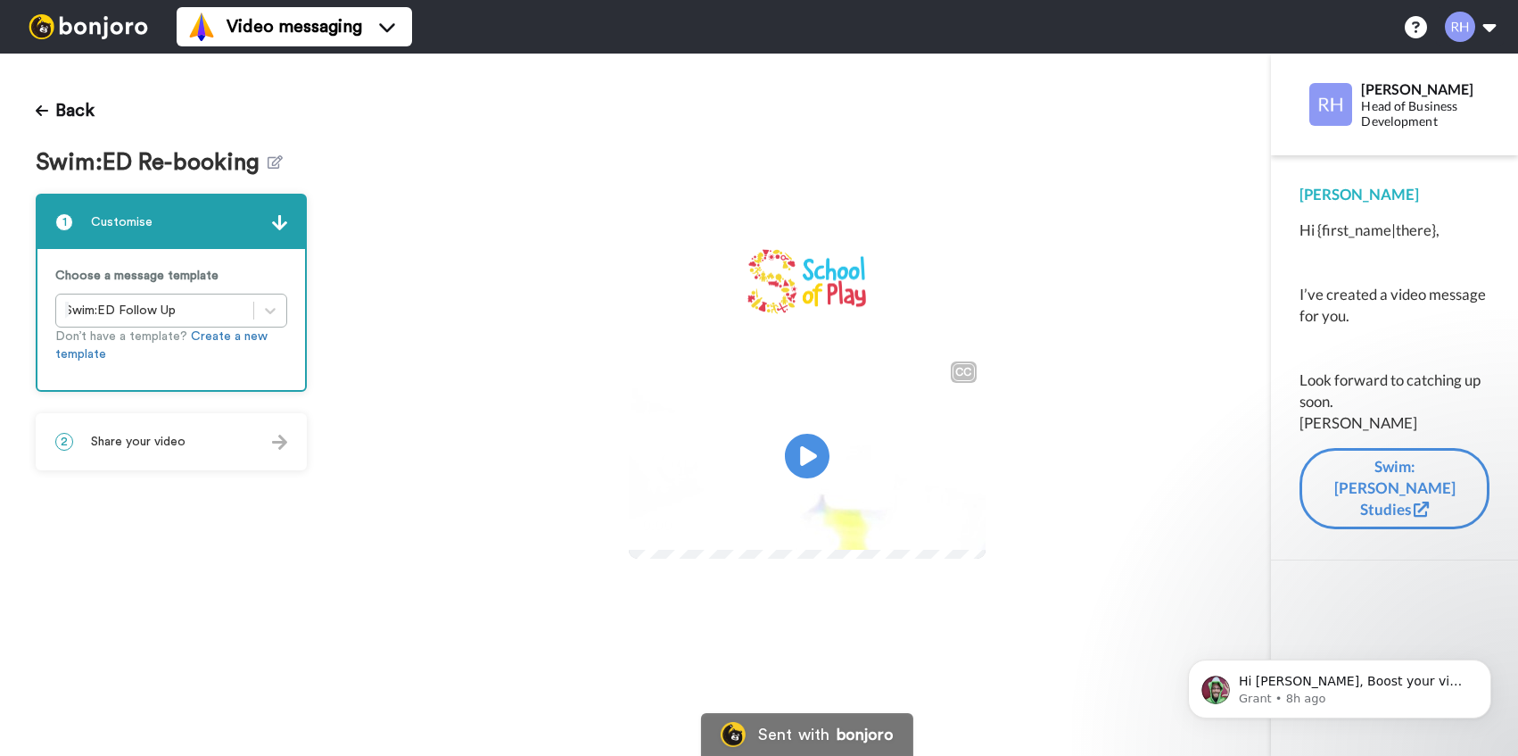
click at [292, 442] on div "2 Share your video" at bounding box center [171, 442] width 268 height 54
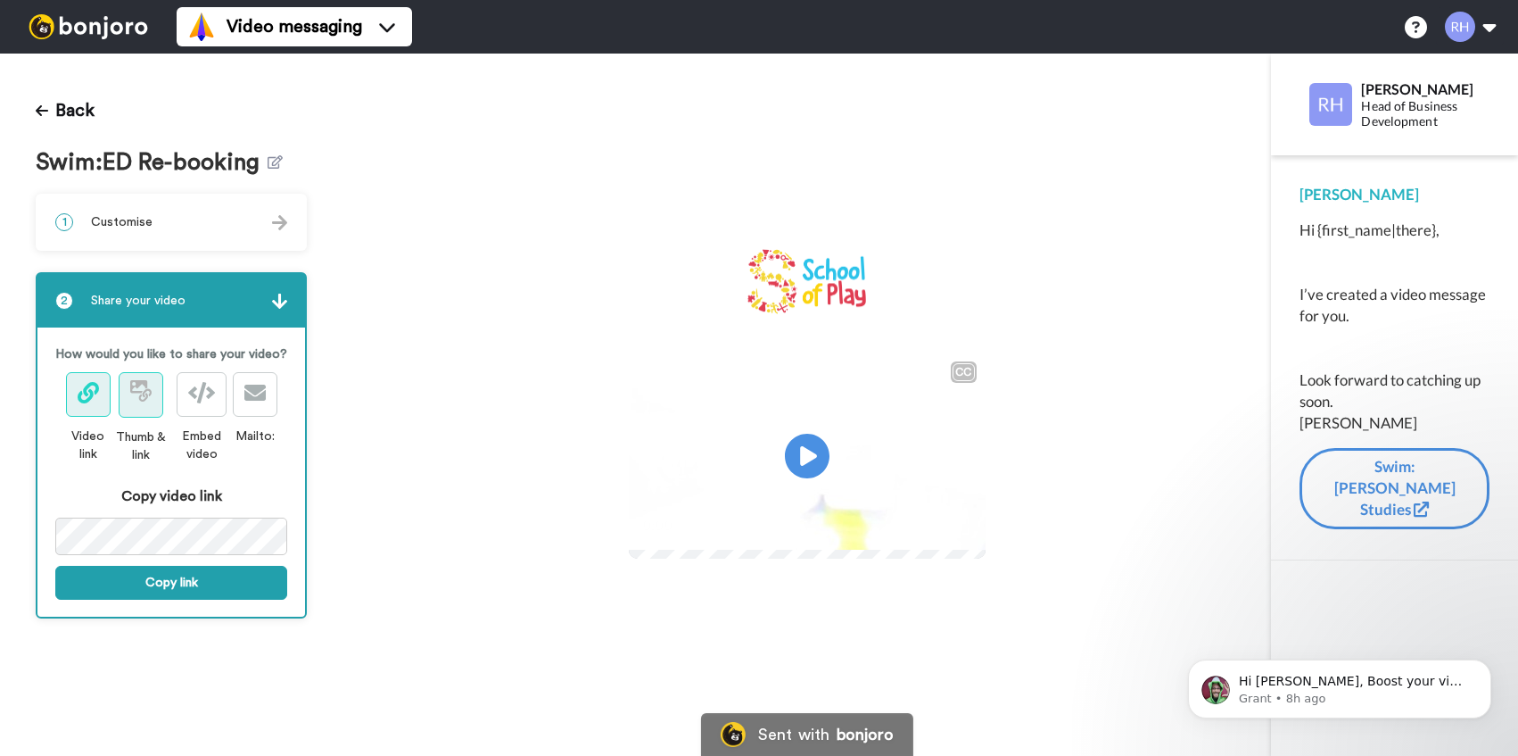
click at [143, 397] on icon at bounding box center [140, 390] width 21 height 21
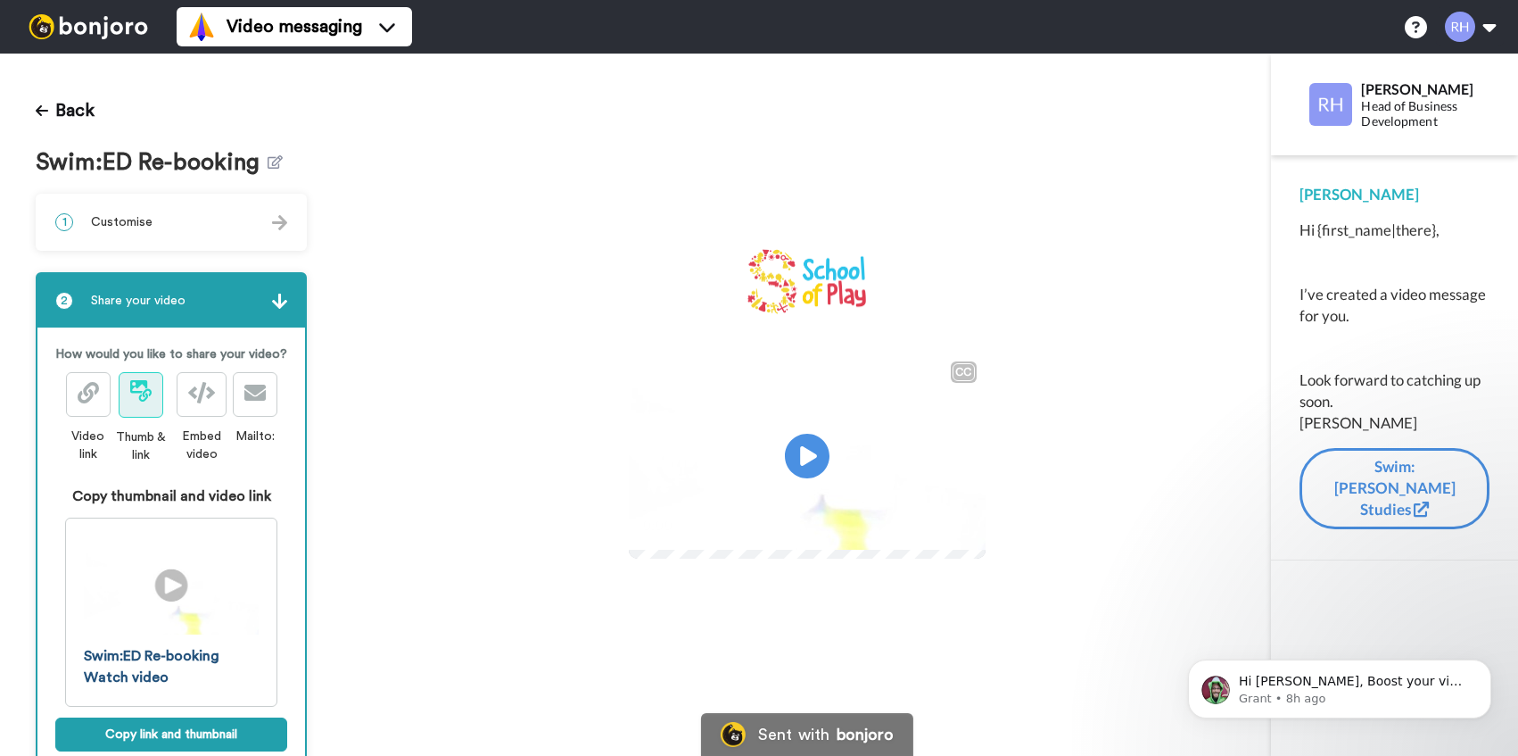
scroll to position [50, 0]
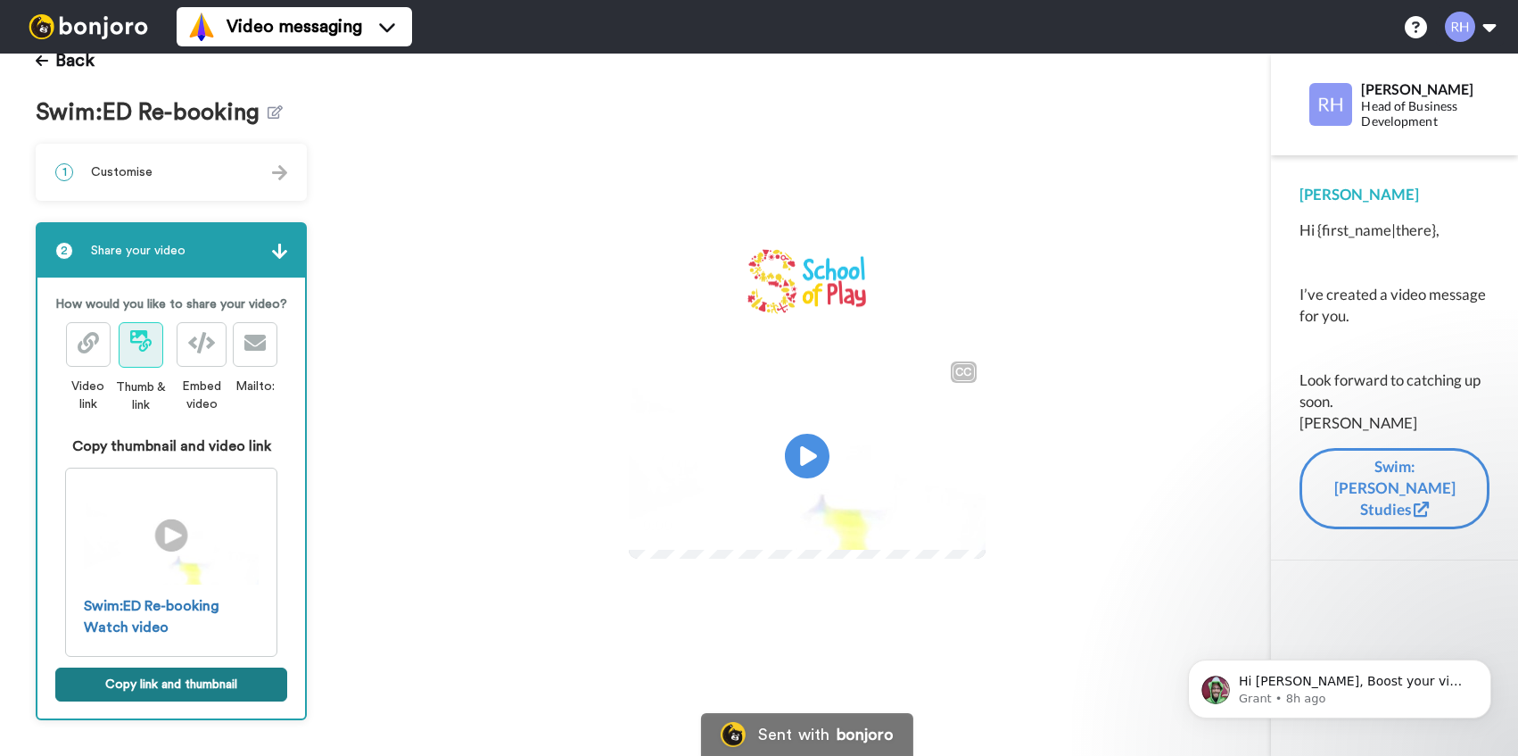
click at [215, 683] on button "Copy link and thumbnail" at bounding box center [171, 684] width 232 height 34
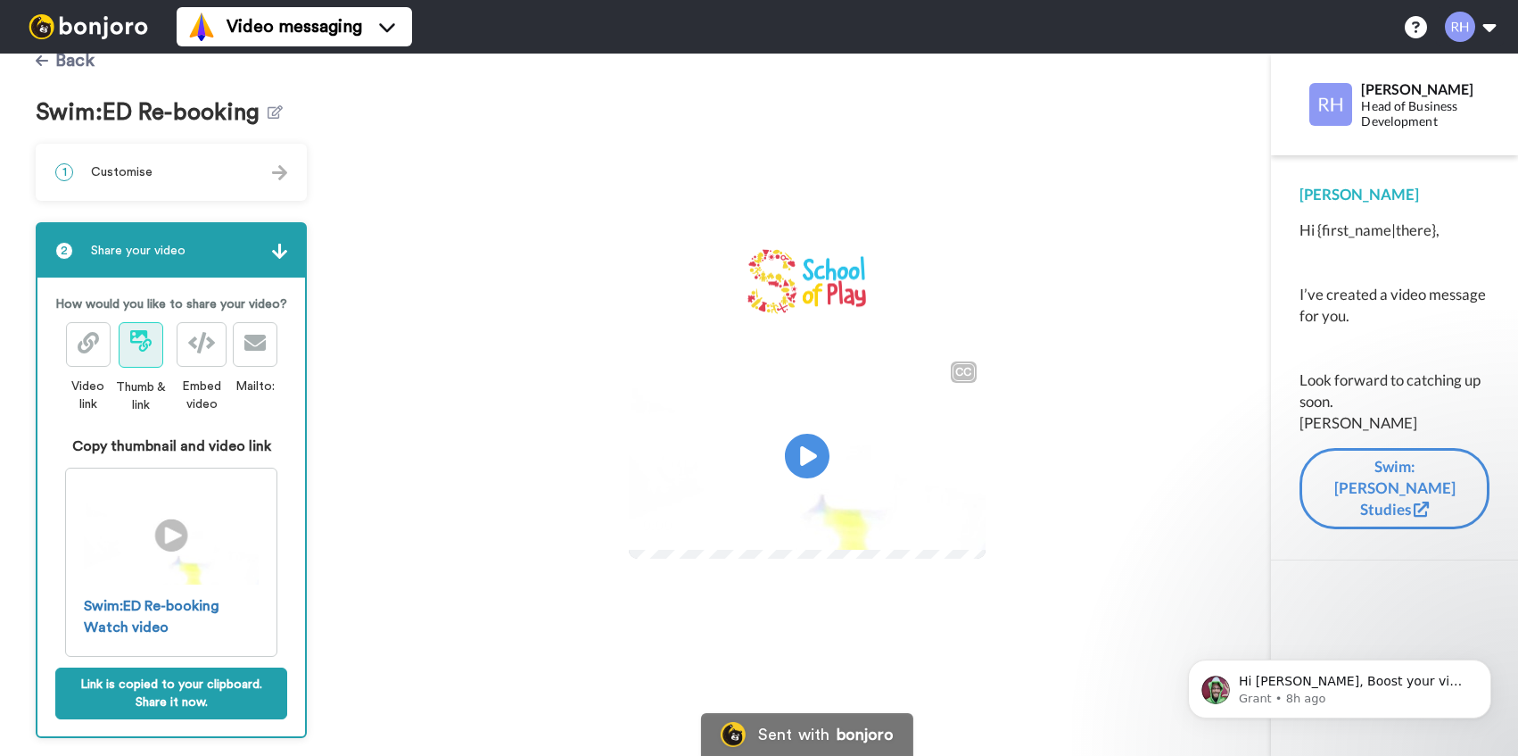
click at [43, 57] on icon at bounding box center [42, 61] width 12 height 14
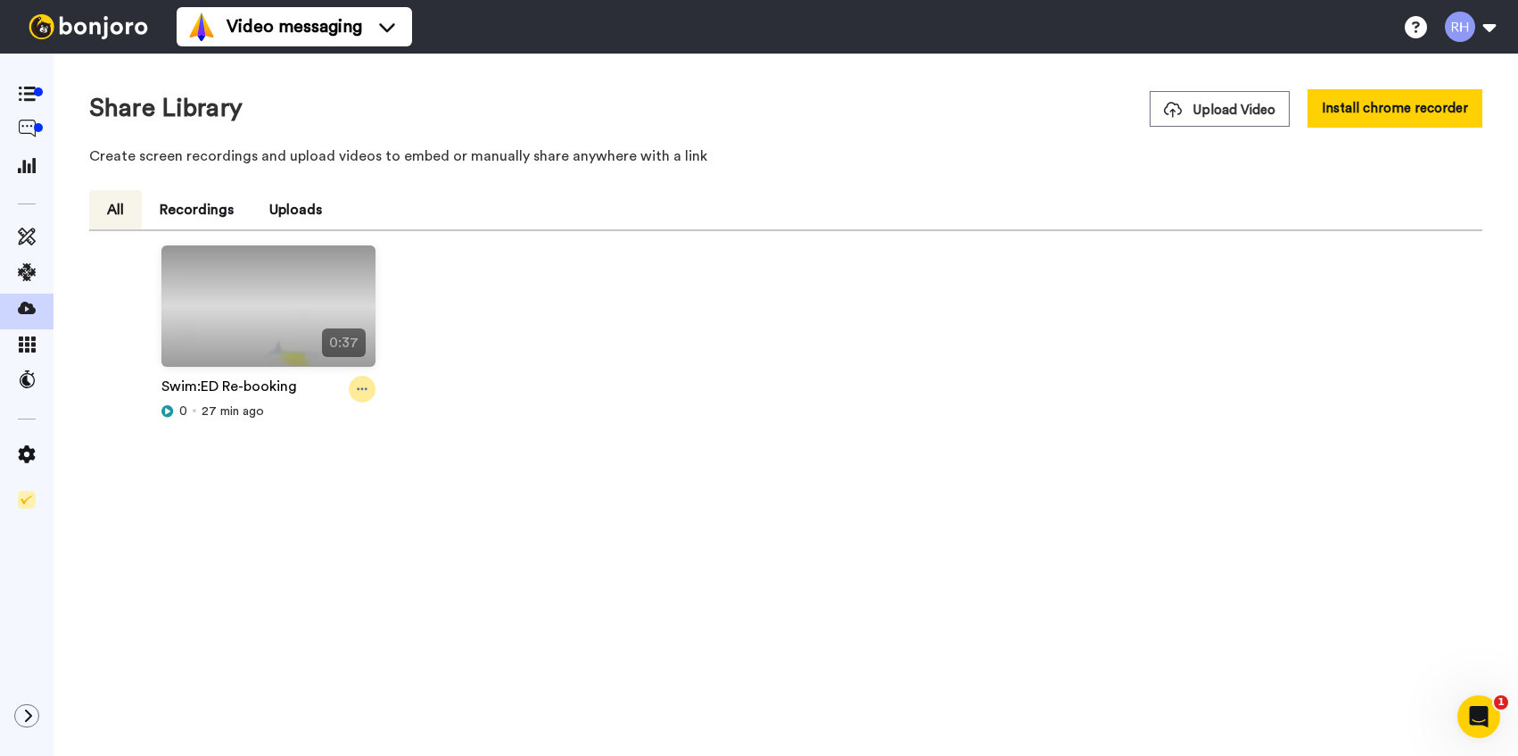
click at [361, 385] on icon at bounding box center [362, 389] width 11 height 12
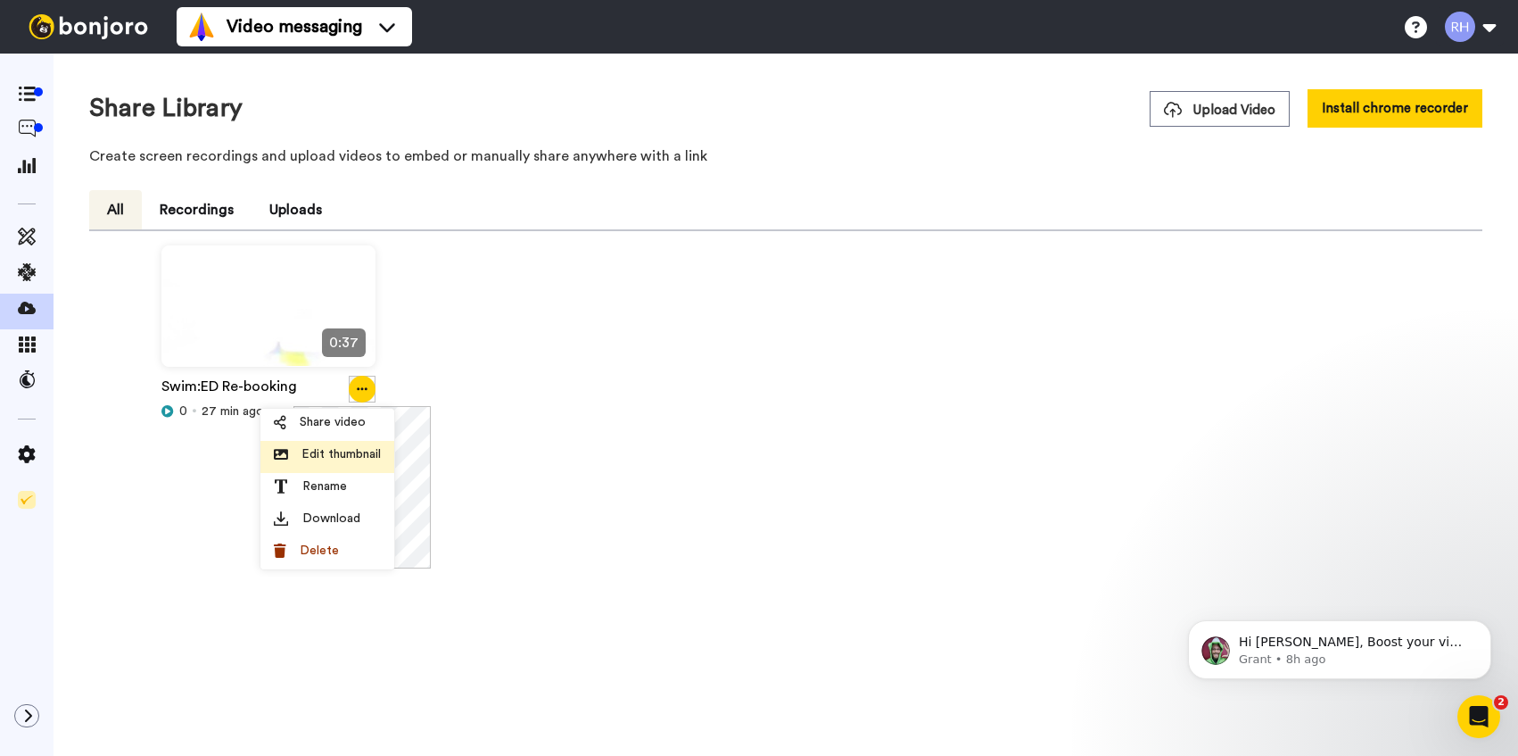
click at [360, 465] on li "Edit thumbnail" at bounding box center [328, 457] width 134 height 32
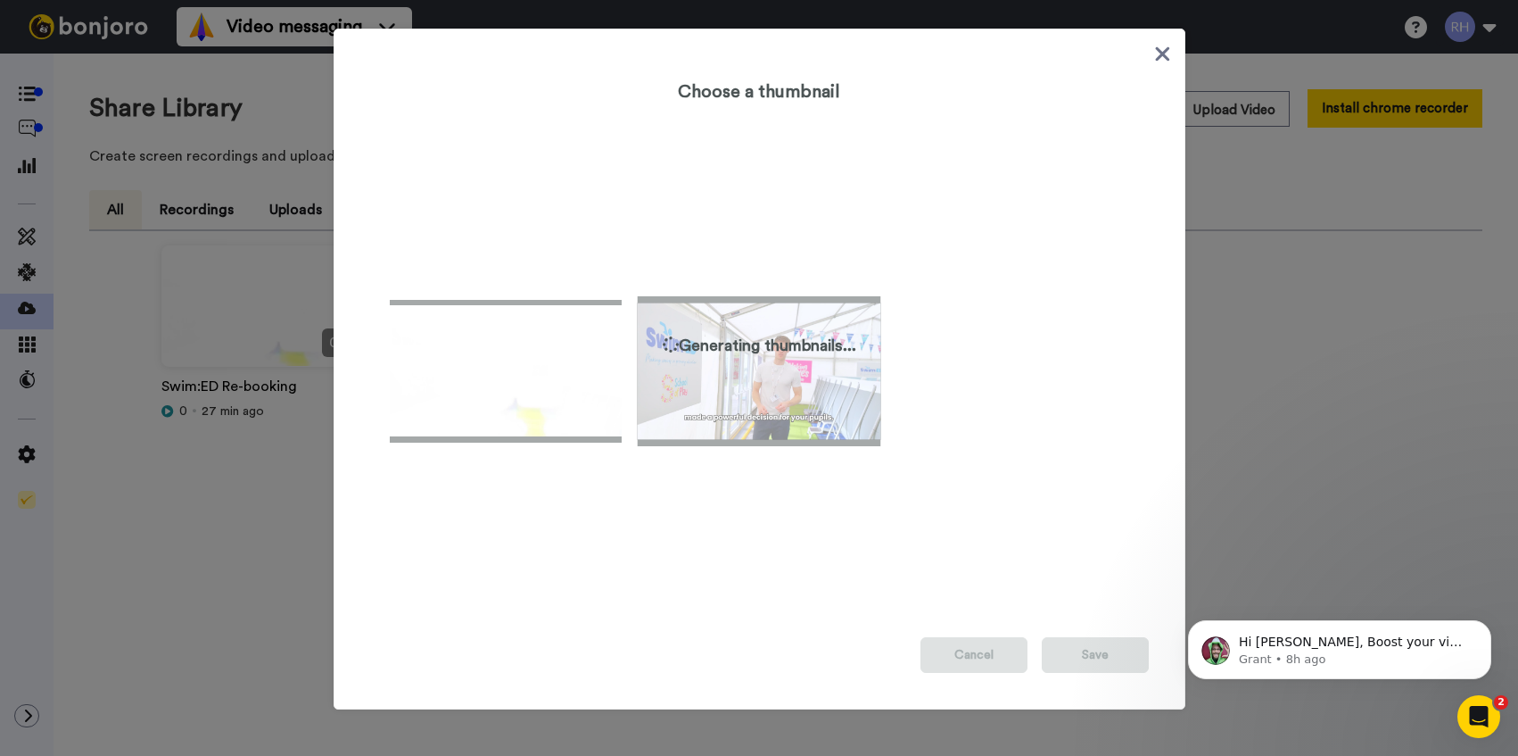
click at [767, 391] on img at bounding box center [759, 371] width 244 height 150
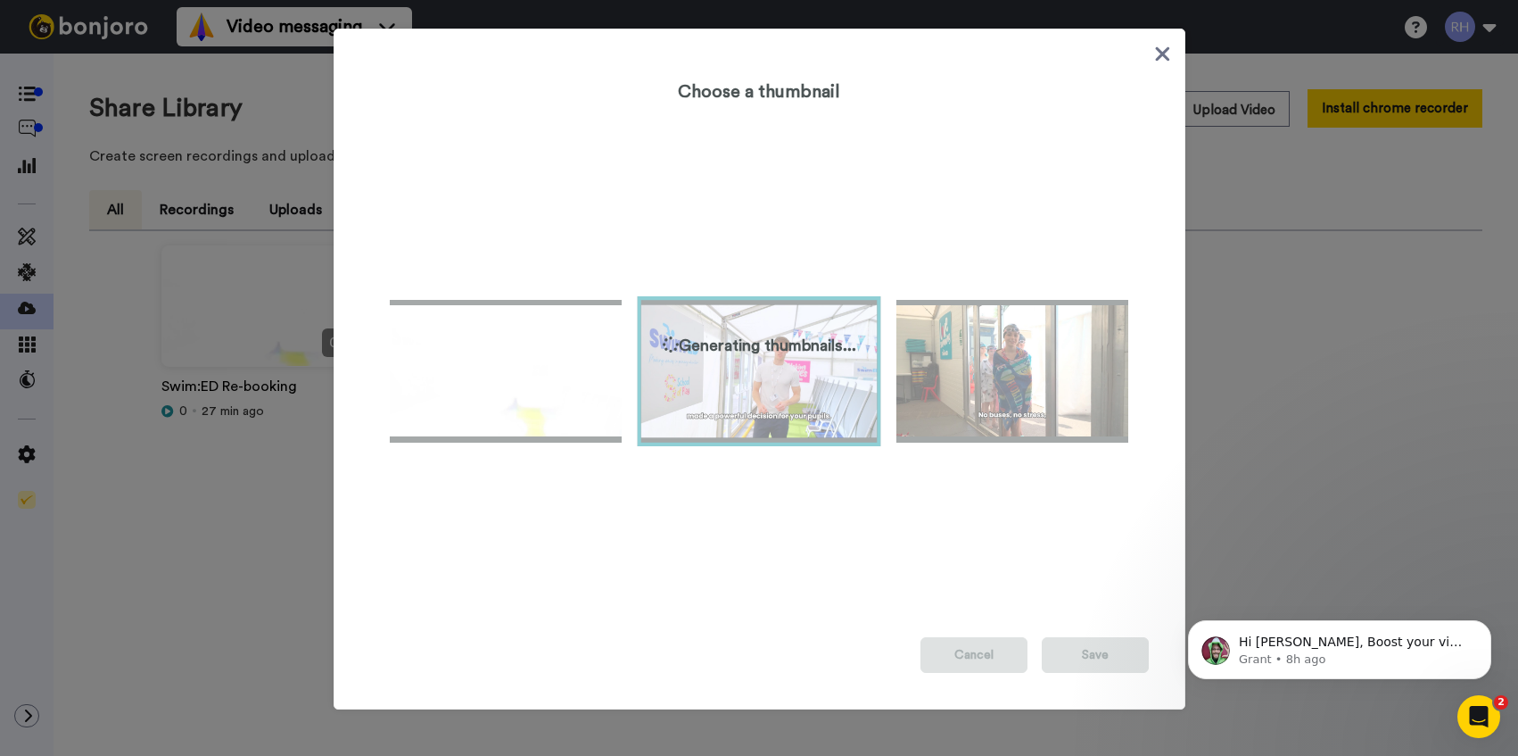
click at [833, 392] on img at bounding box center [759, 371] width 244 height 150
click at [857, 532] on div at bounding box center [759, 371] width 779 height 504
click at [810, 434] on img at bounding box center [759, 371] width 244 height 150
click at [805, 409] on img at bounding box center [759, 371] width 244 height 150
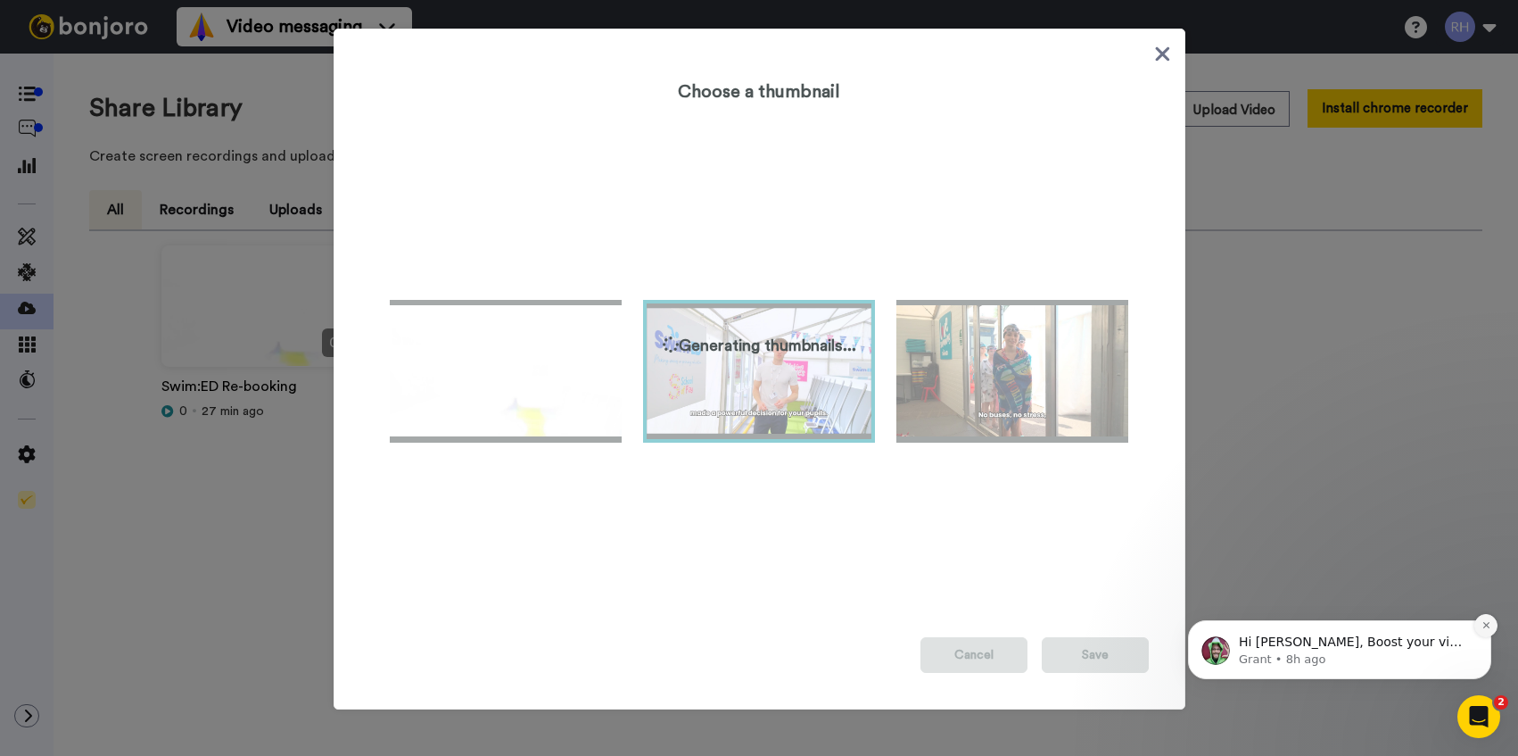
click at [1483, 624] on icon "Dismiss notification" at bounding box center [1487, 625] width 10 height 10
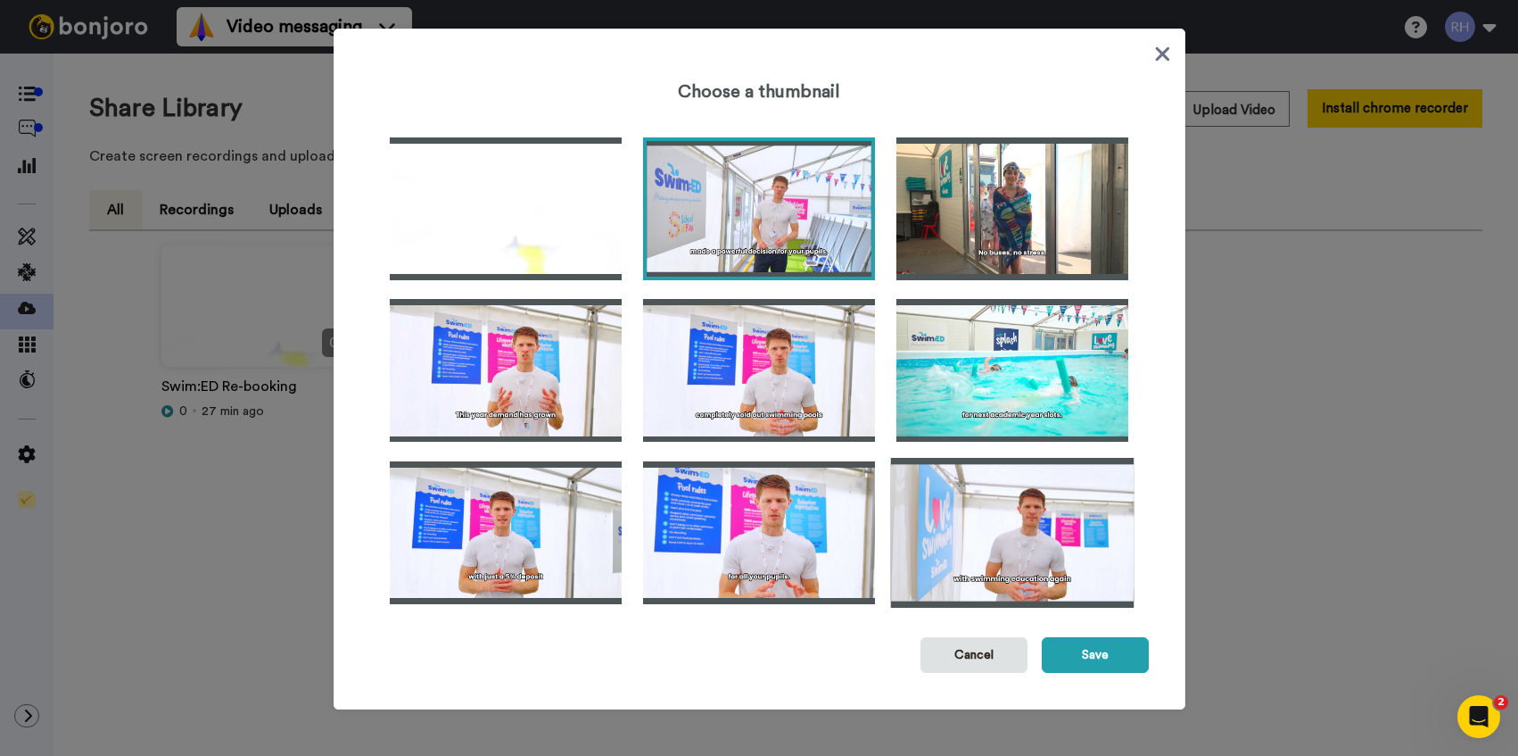
click at [1016, 590] on img at bounding box center [1013, 533] width 244 height 150
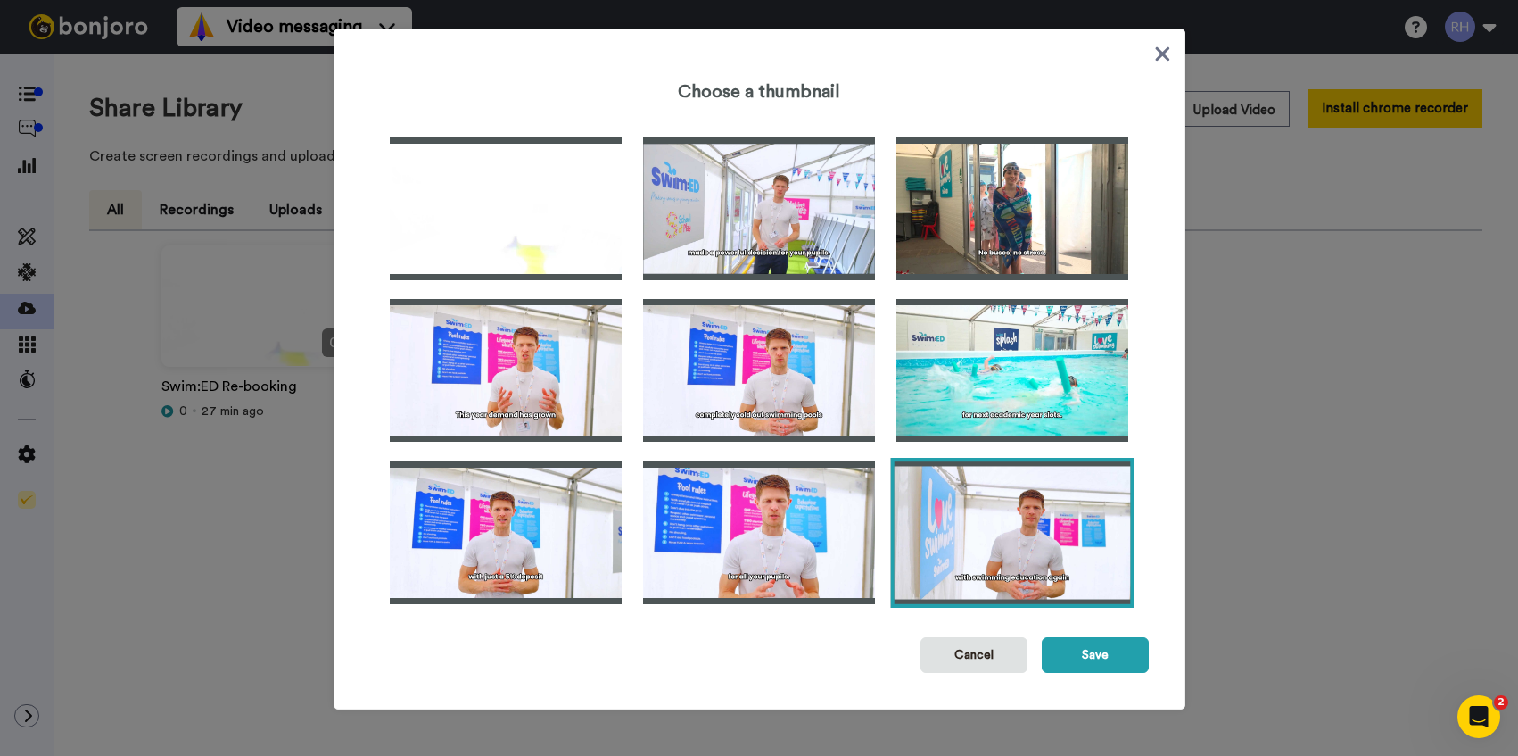
click at [1031, 541] on img at bounding box center [1013, 533] width 244 height 150
click at [1038, 550] on img at bounding box center [1013, 533] width 244 height 150
click at [1040, 539] on img at bounding box center [1013, 533] width 244 height 150
click at [1039, 538] on img at bounding box center [1013, 533] width 244 height 150
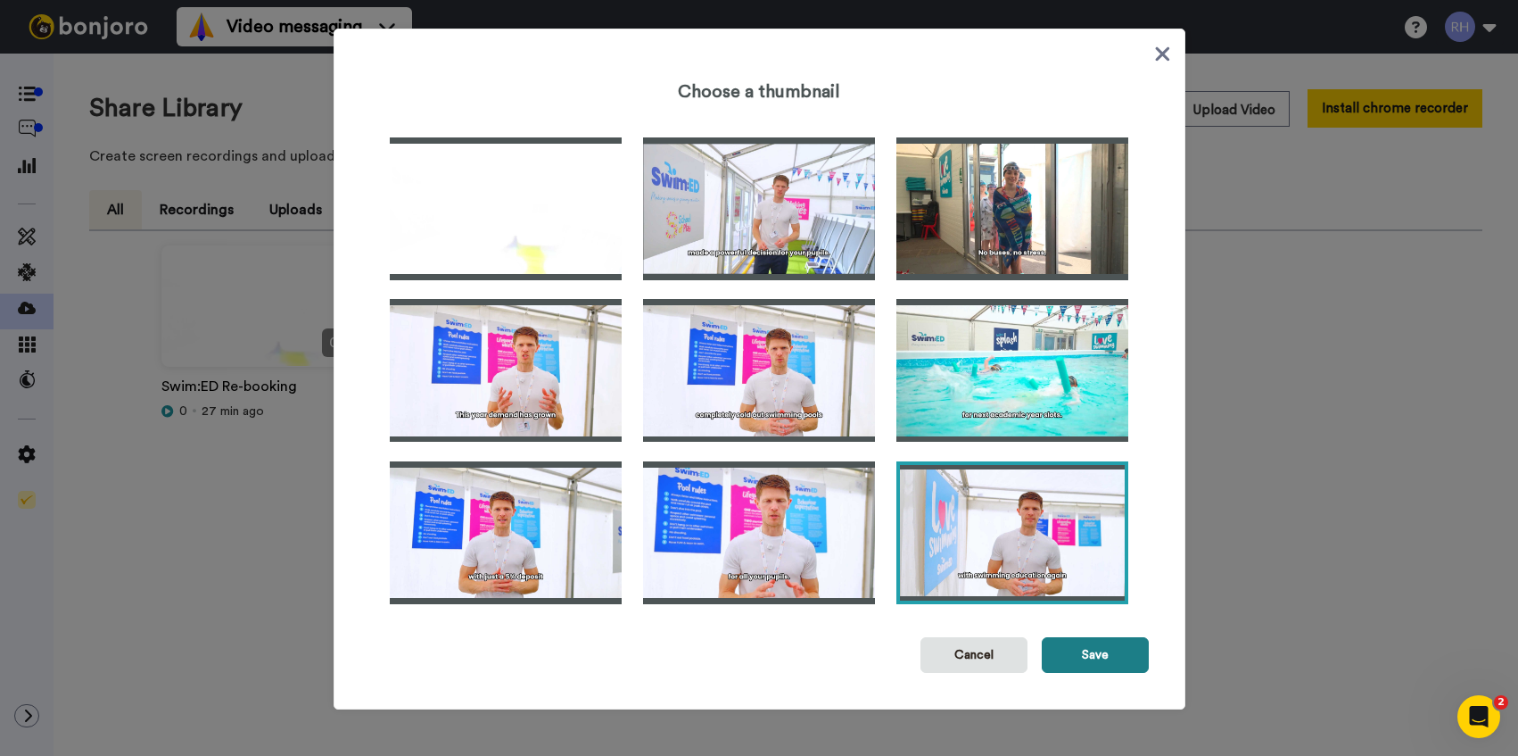
click at [1101, 668] on button "Save" at bounding box center [1095, 655] width 107 height 36
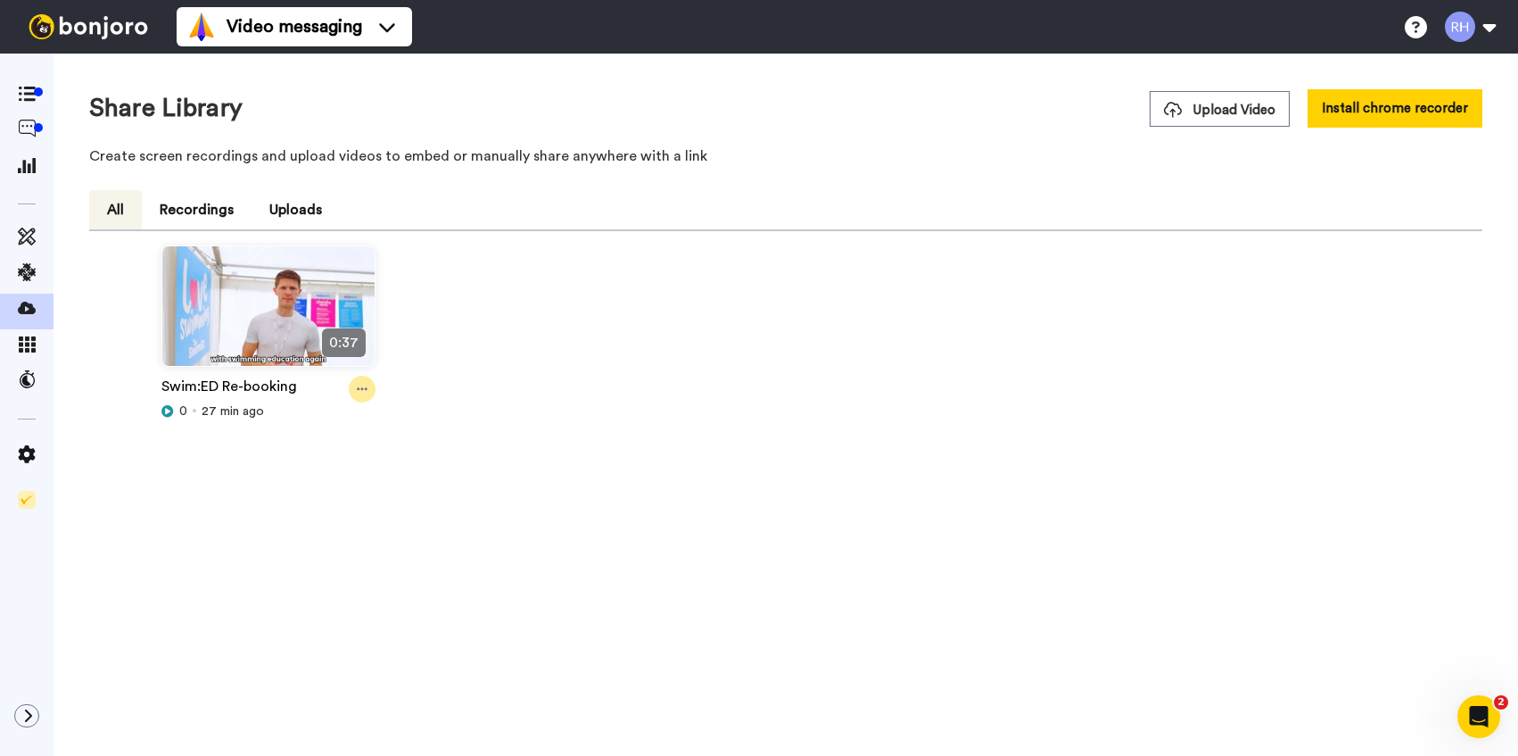
click at [366, 389] on icon at bounding box center [362, 389] width 11 height 3
drag, startPoint x: 475, startPoint y: 348, endPoint x: 401, endPoint y: 343, distance: 74.2
click at [475, 348] on div "0:37 Swim:ED Re-booking 0 27 min ago" at bounding box center [785, 362] width 1379 height 234
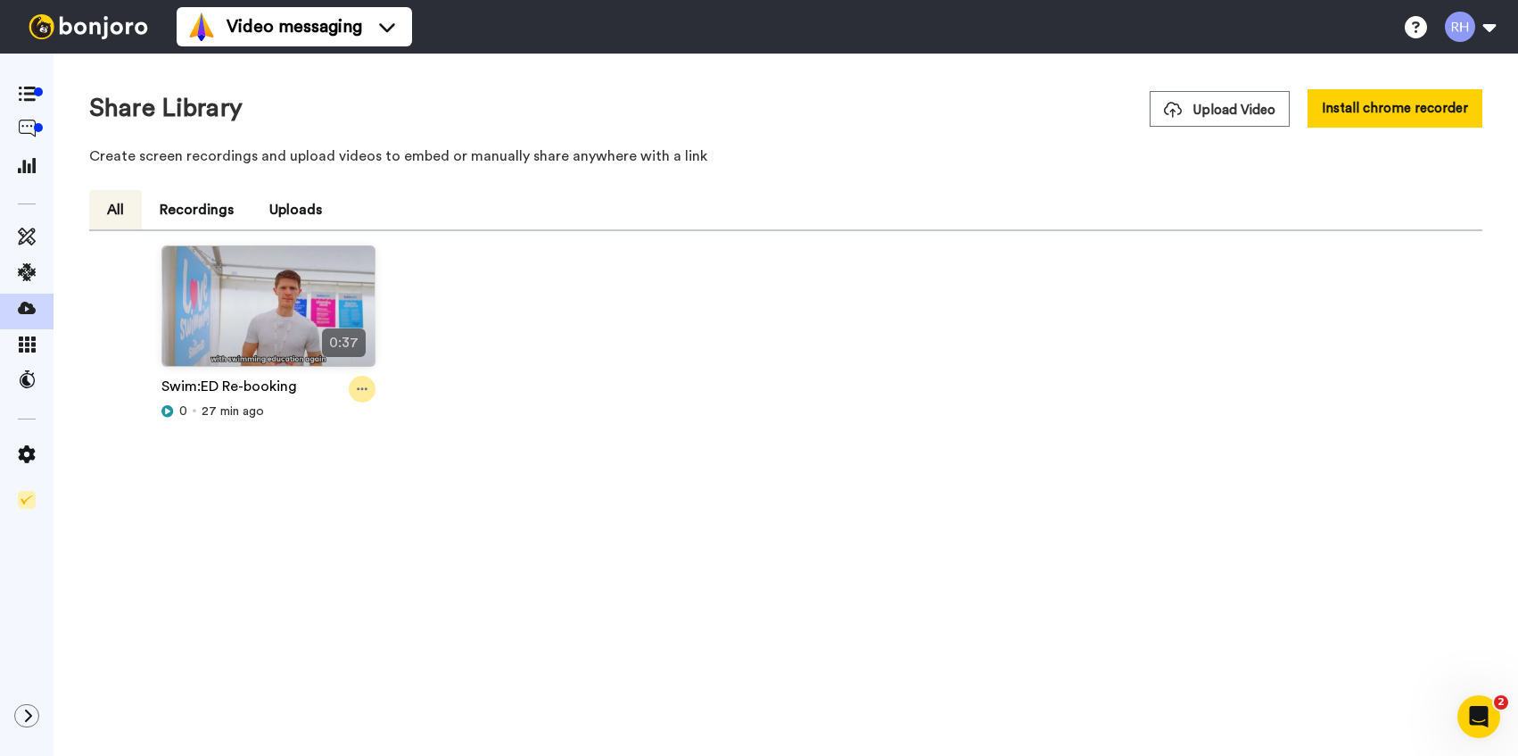
click at [359, 377] on div at bounding box center [362, 389] width 27 height 27
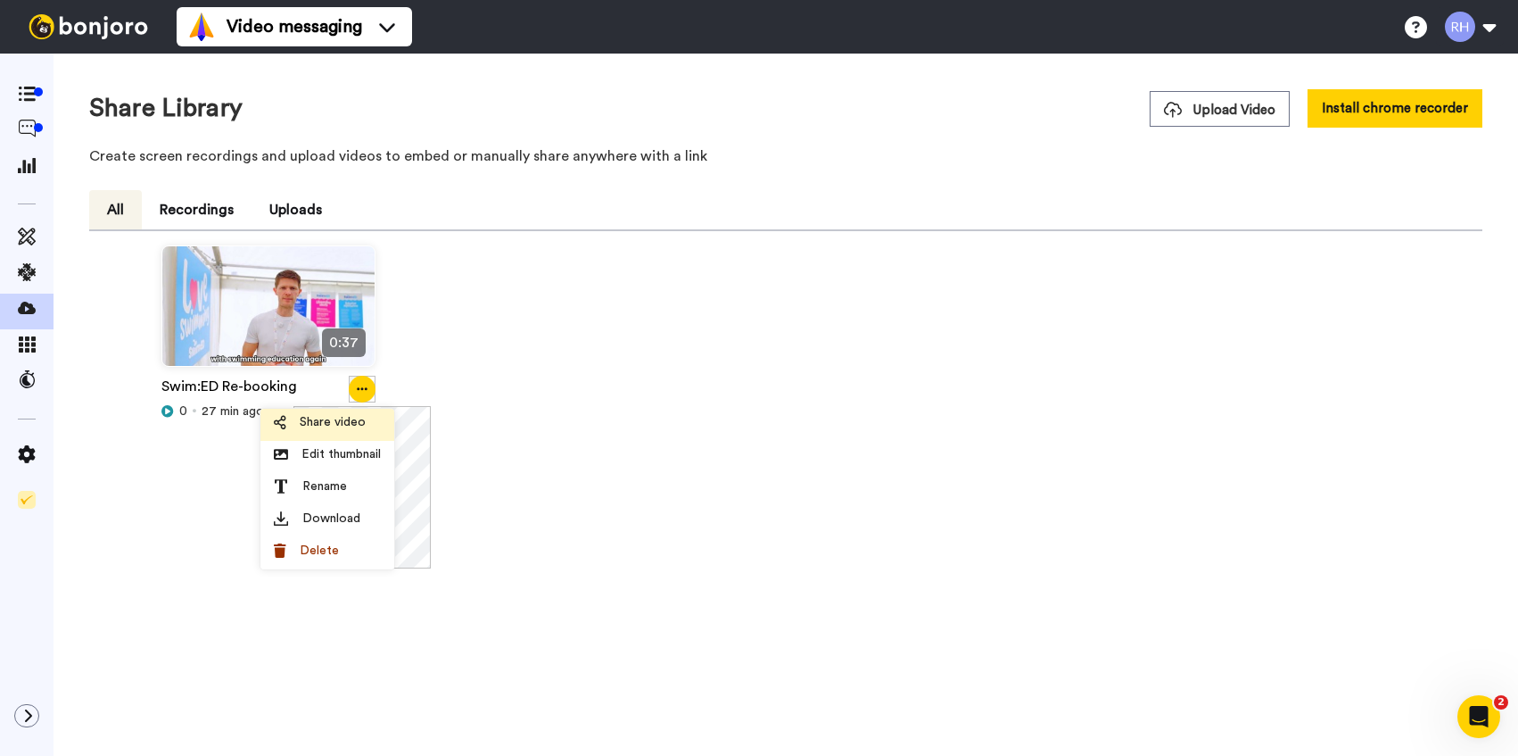
click at [352, 414] on span "Share video" at bounding box center [333, 422] width 66 height 18
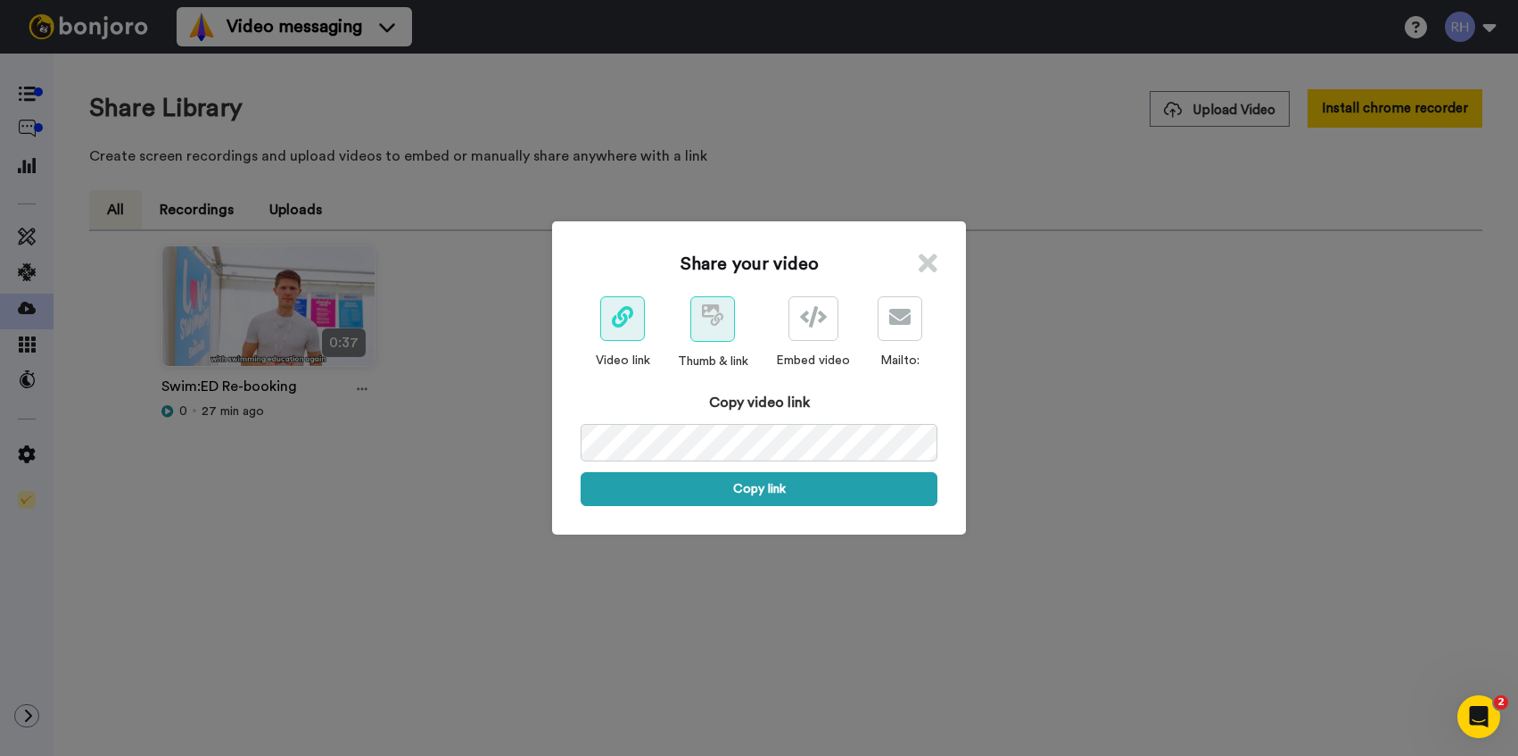
click at [722, 328] on span at bounding box center [712, 319] width 21 height 21
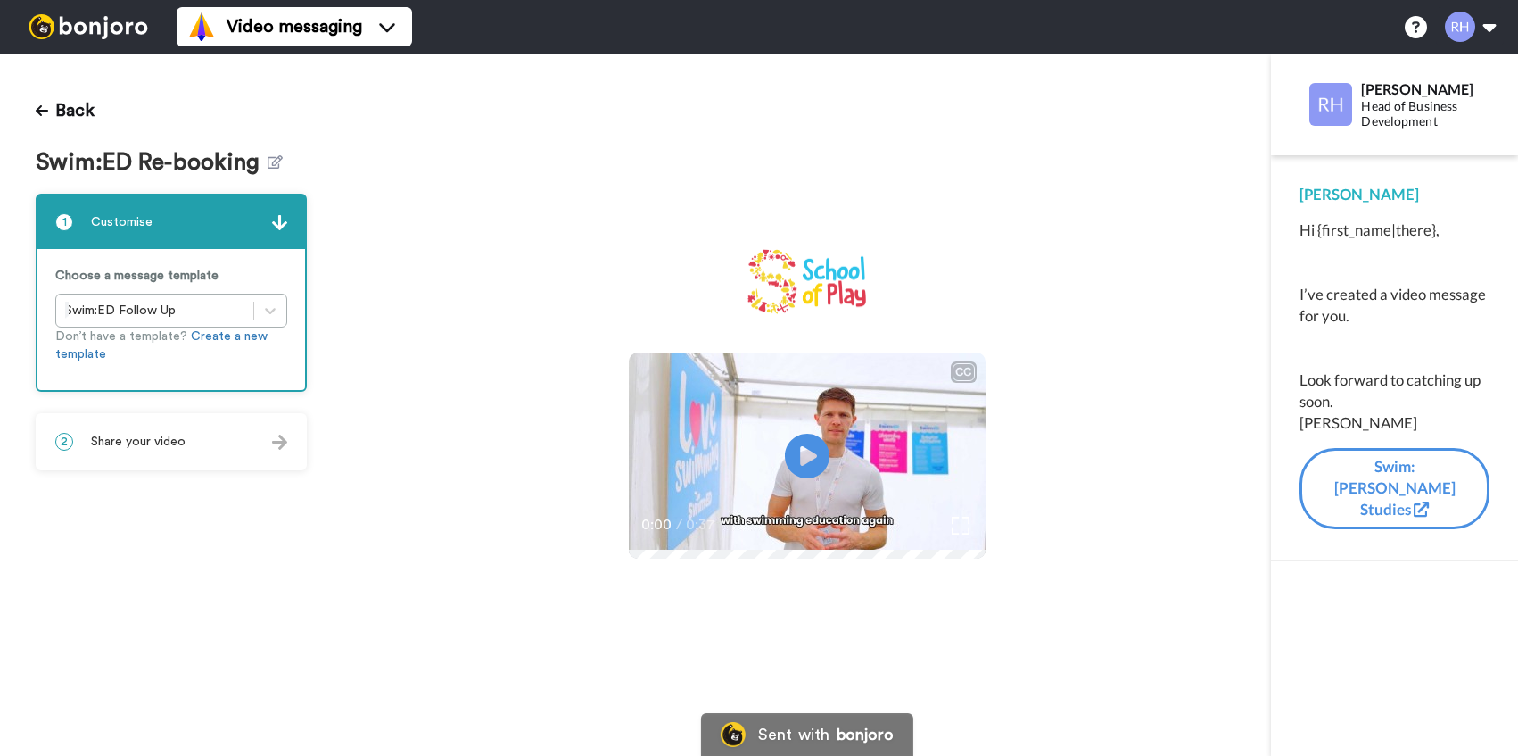
click at [241, 438] on div "2 Share your video" at bounding box center [171, 442] width 268 height 54
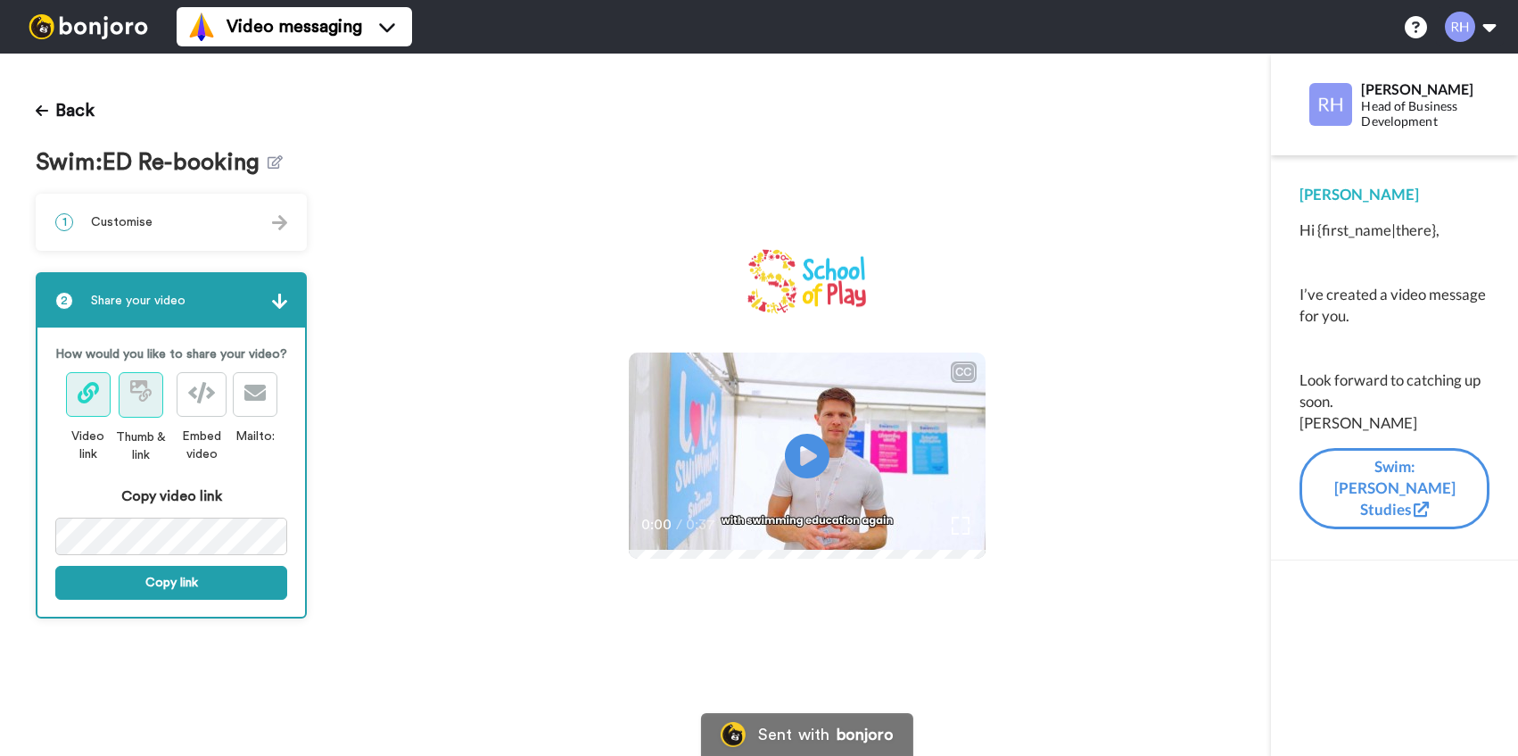
click at [152, 396] on button at bounding box center [141, 394] width 45 height 45
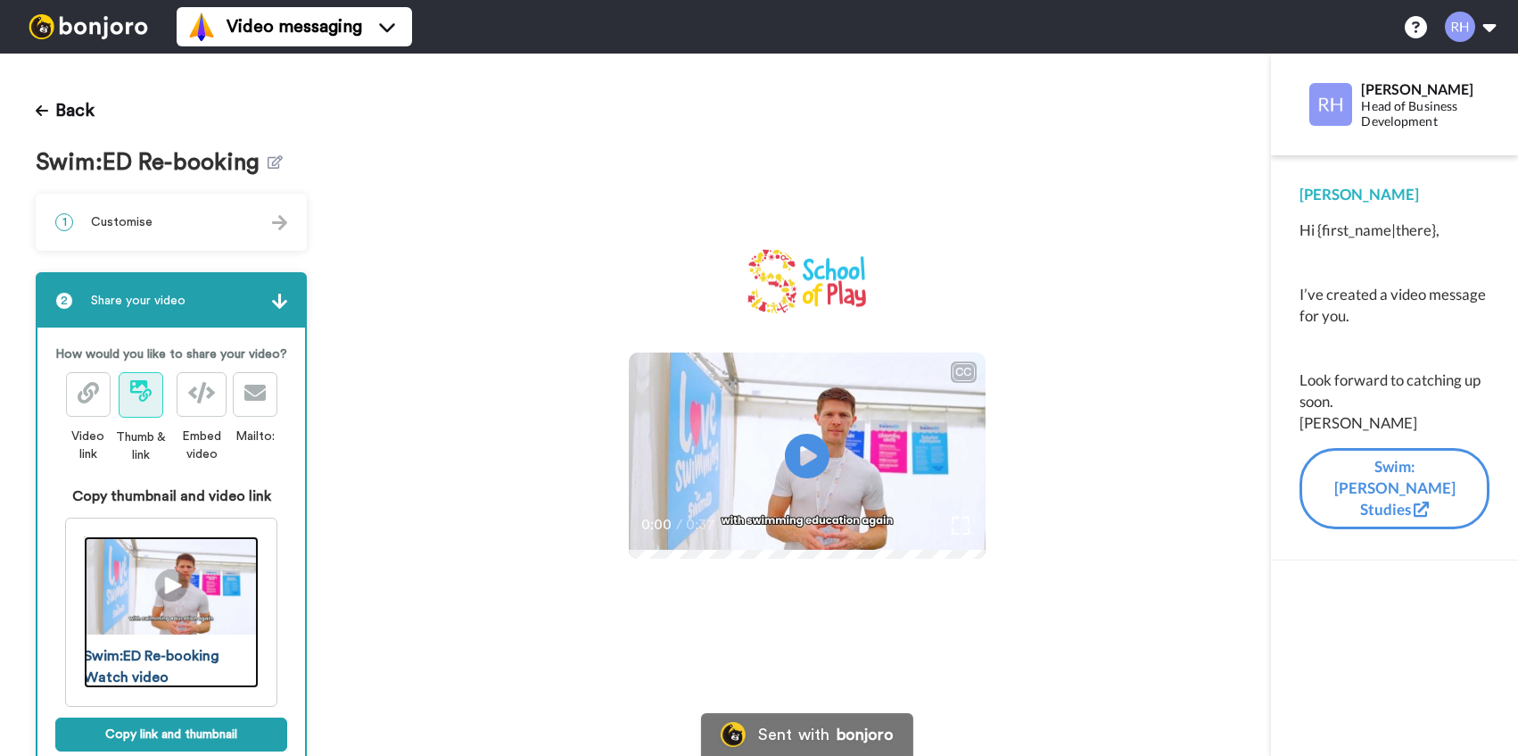
click at [211, 656] on span "Swim:ED Re-booking Watch video" at bounding box center [152, 666] width 136 height 43
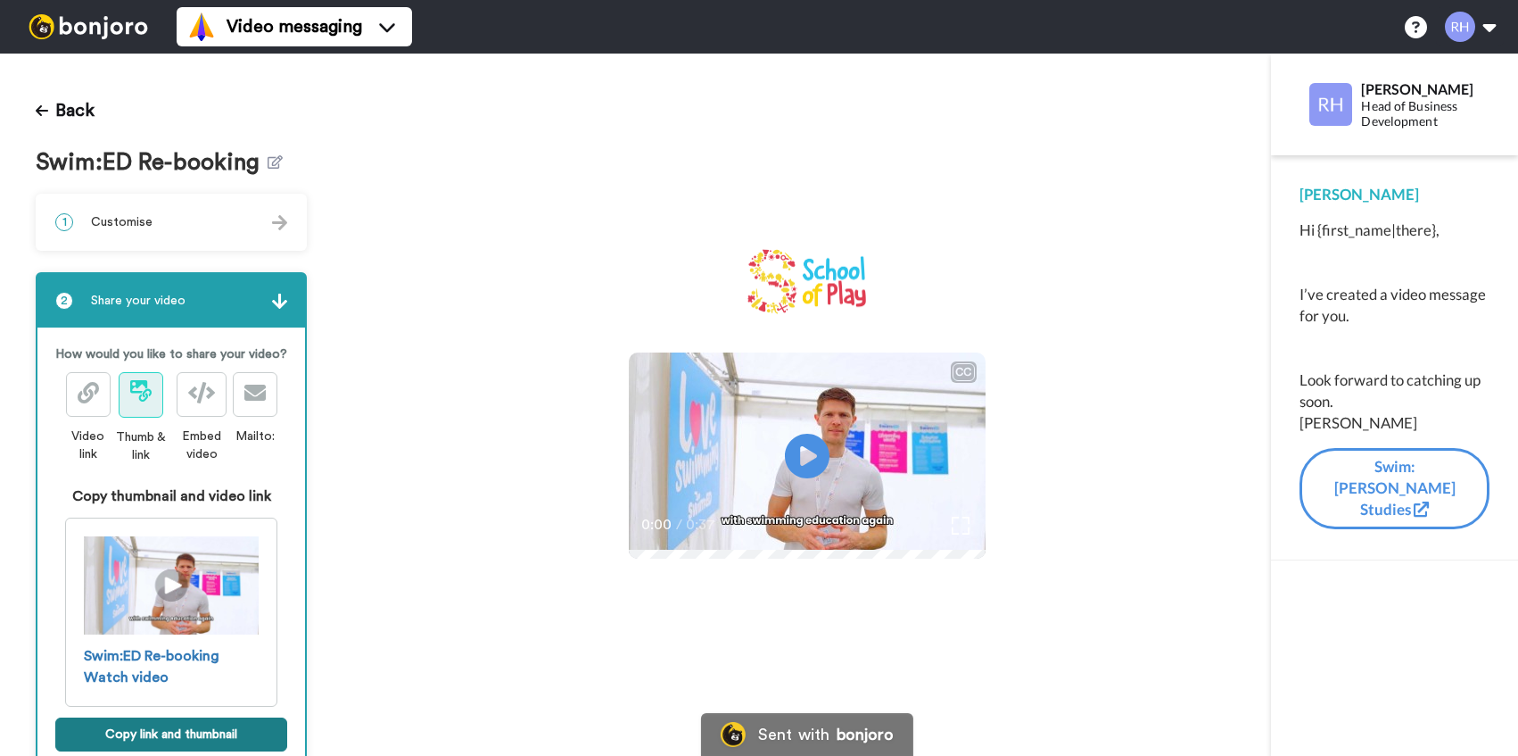
click at [224, 725] on button "Copy link and thumbnail" at bounding box center [171, 734] width 232 height 34
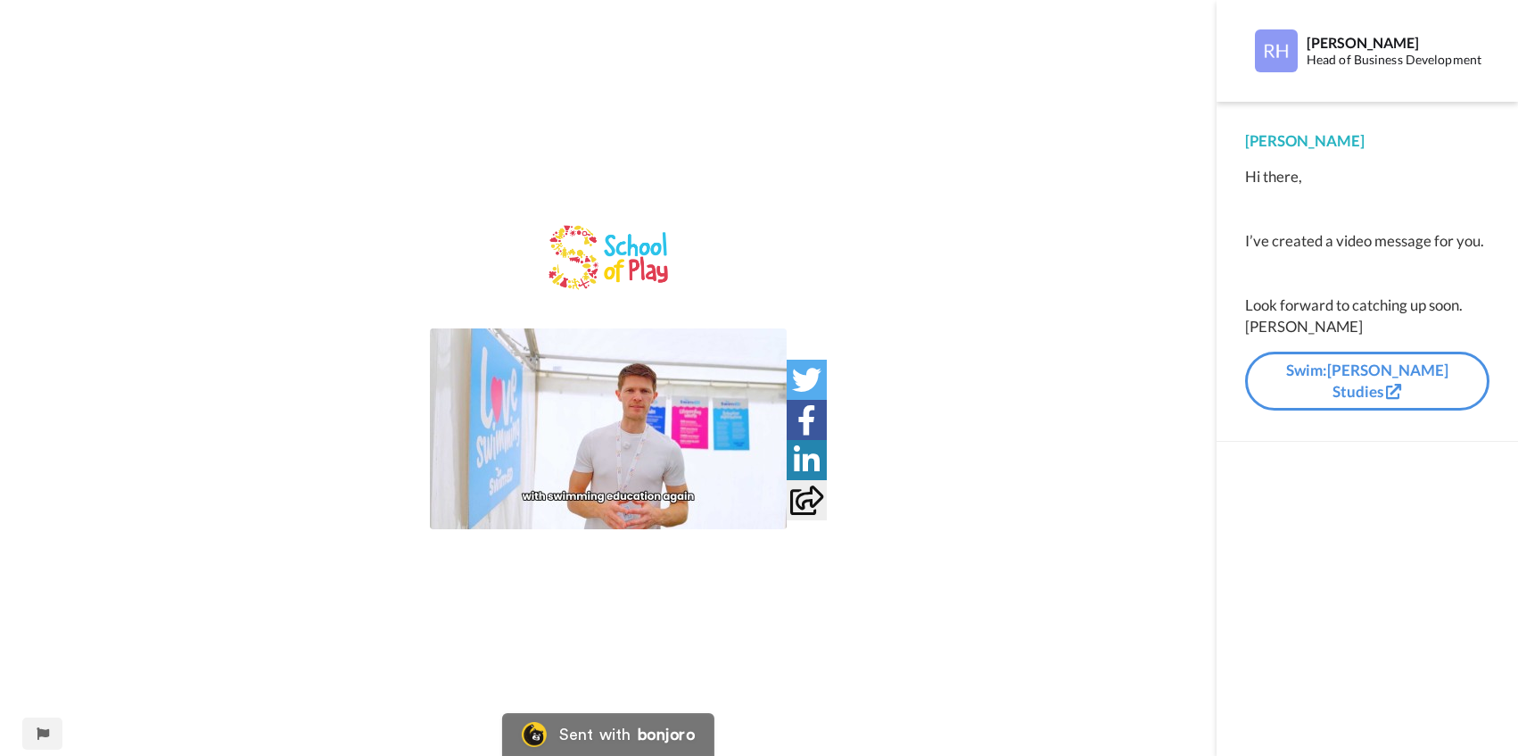
click at [600, 459] on icon "Play/Pause" at bounding box center [608, 429] width 47 height 85
